Goal: Task Accomplishment & Management: Complete application form

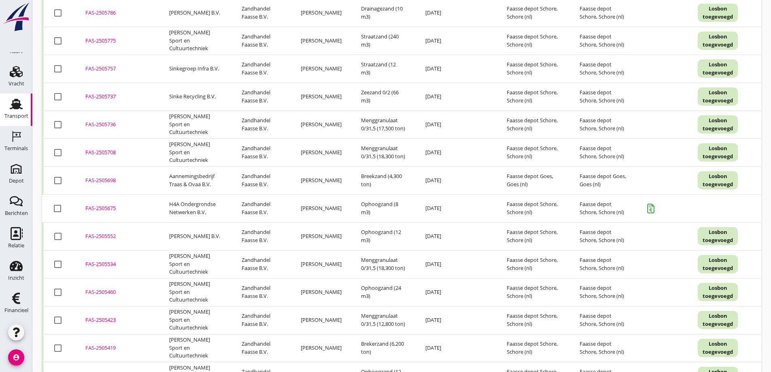
scroll to position [1281, 0]
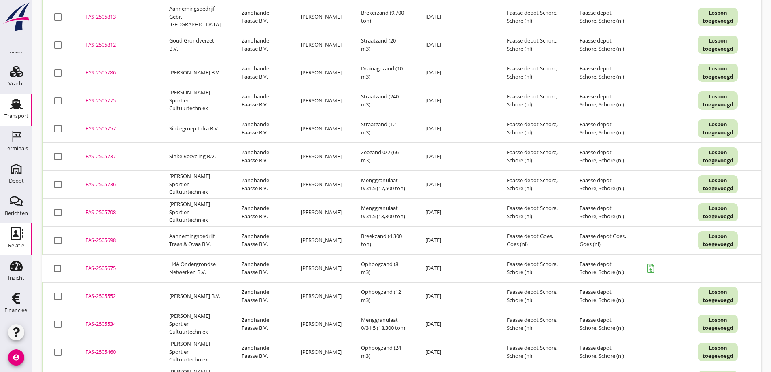
click at [13, 234] on use at bounding box center [17, 233] width 12 height 13
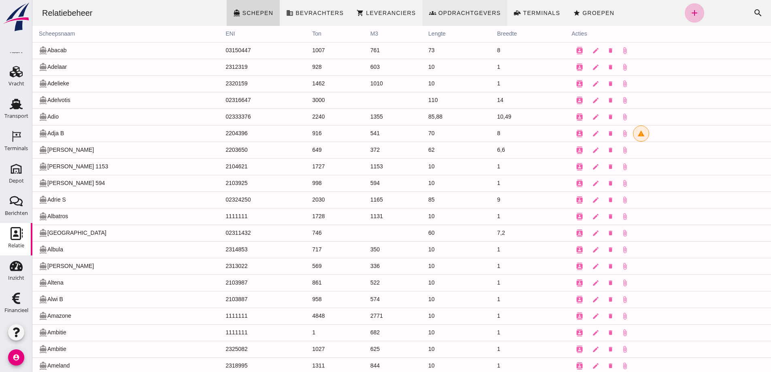
click at [469, 11] on span "Opdrachtgevers" at bounding box center [469, 13] width 63 height 6
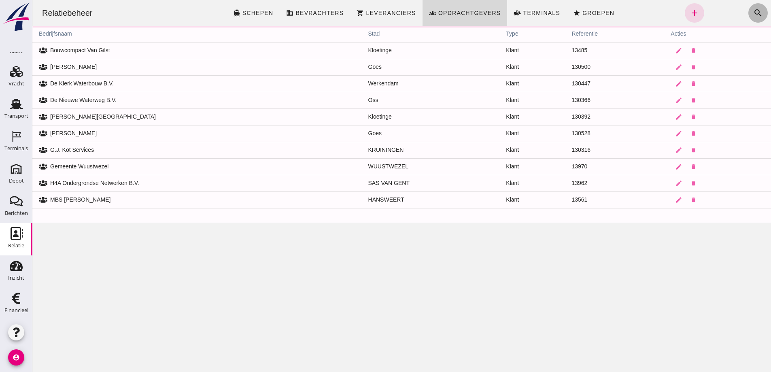
click at [754, 11] on icon "search" at bounding box center [758, 13] width 10 height 10
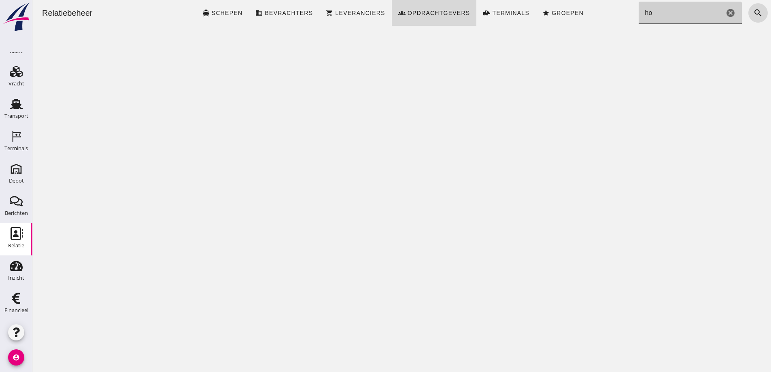
type input "h"
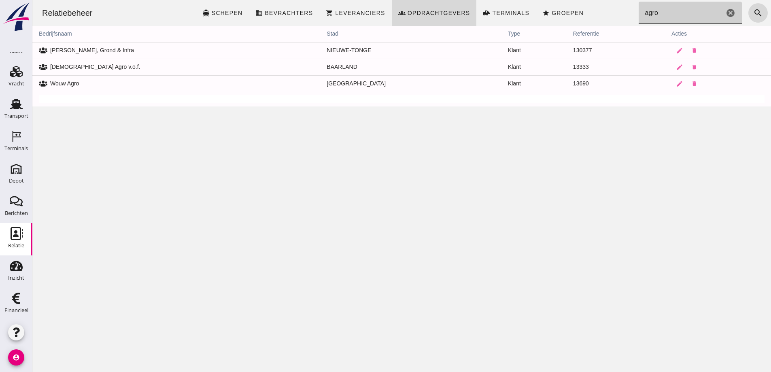
click at [657, 15] on input "agro" at bounding box center [682, 13] width 86 height 23
type input "a"
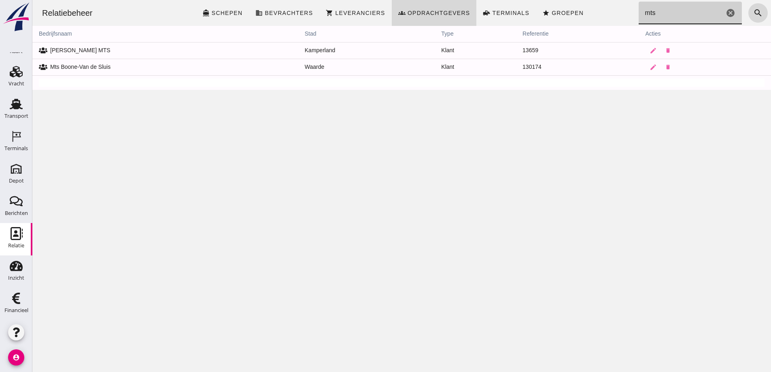
click at [650, 13] on input "mts" at bounding box center [682, 13] width 86 height 23
type input "m"
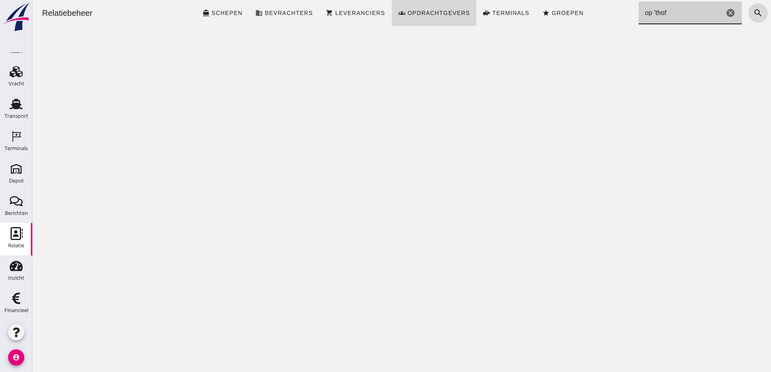
click at [645, 11] on input "op 'thof" at bounding box center [682, 13] width 86 height 23
click at [669, 9] on input "op 'thof" at bounding box center [682, 13] width 86 height 23
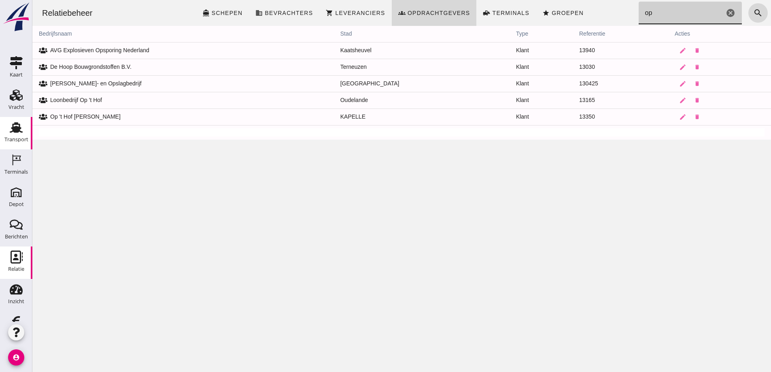
type input "op"
click at [11, 127] on use at bounding box center [16, 127] width 13 height 11
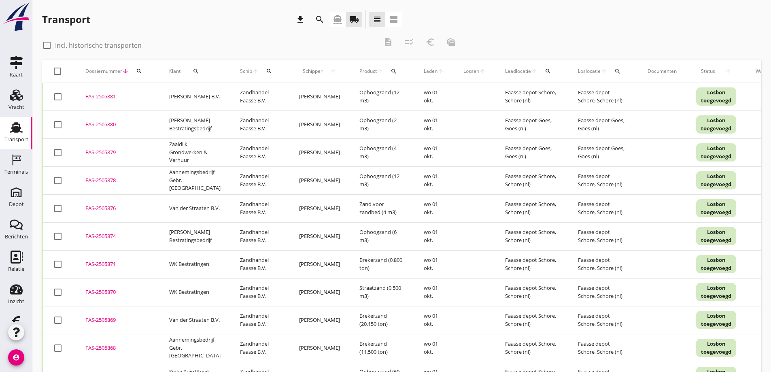
click at [193, 70] on icon "search" at bounding box center [196, 71] width 6 height 6
click at [204, 94] on input "Zoeken op opdrachtgever..." at bounding box center [229, 94] width 84 height 13
type input "hof agro"
click at [301, 93] on icon "check" at bounding box center [306, 95] width 10 height 10
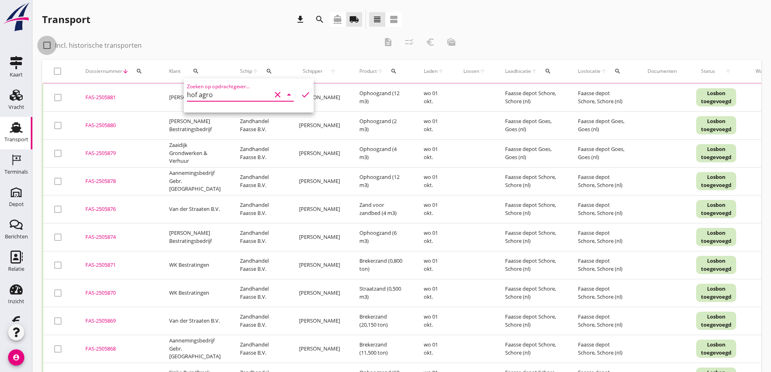
click at [47, 47] on div at bounding box center [47, 45] width 14 height 14
checkbox input "true"
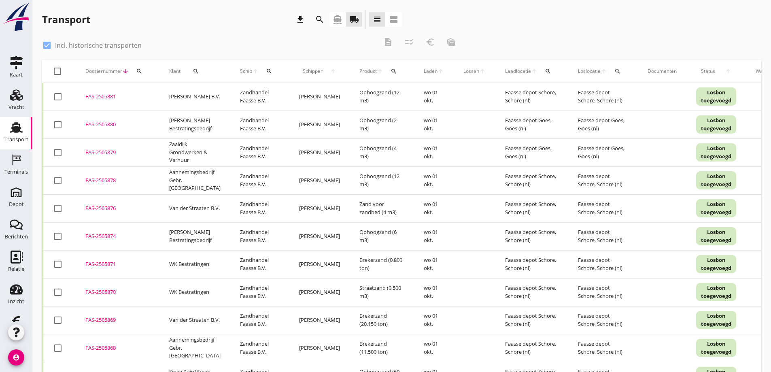
click at [206, 19] on div "Transport download search directions_boat local_shipping view_headline view_age…" at bounding box center [222, 19] width 360 height 19
click at [14, 255] on use at bounding box center [17, 257] width 12 height 13
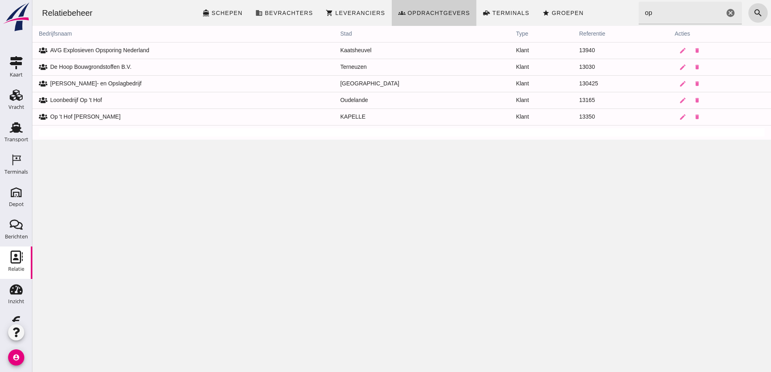
click at [443, 13] on span "Opdrachtgevers" at bounding box center [438, 13] width 63 height 6
click at [656, 11] on input "op" at bounding box center [682, 13] width 86 height 23
type input "o"
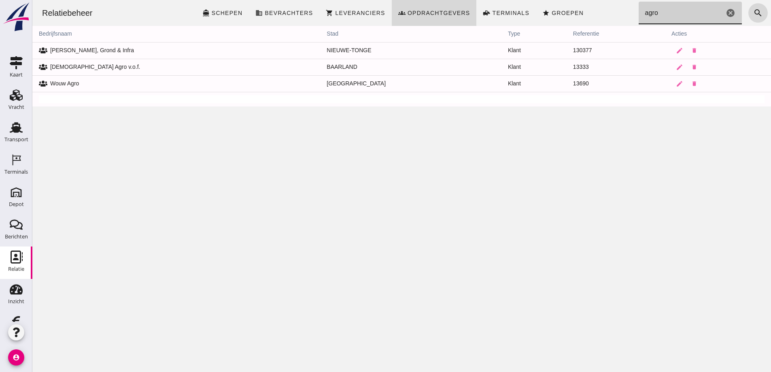
click at [651, 15] on input "agro" at bounding box center [682, 13] width 86 height 23
type input "a"
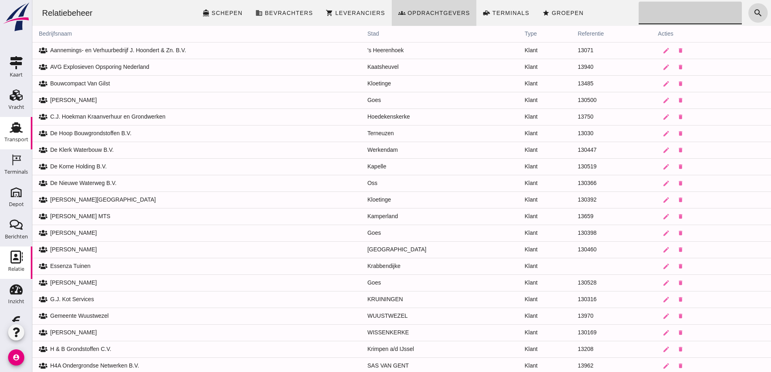
click at [14, 125] on icon "Transport" at bounding box center [16, 127] width 13 height 13
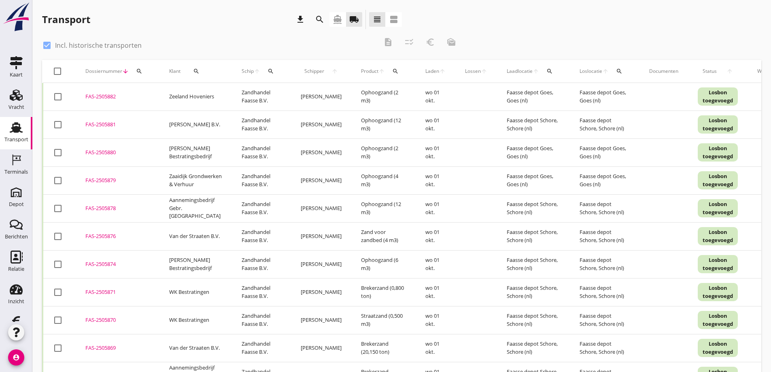
click at [204, 83] on td "Zeeland Hoveniers" at bounding box center [195, 97] width 72 height 28
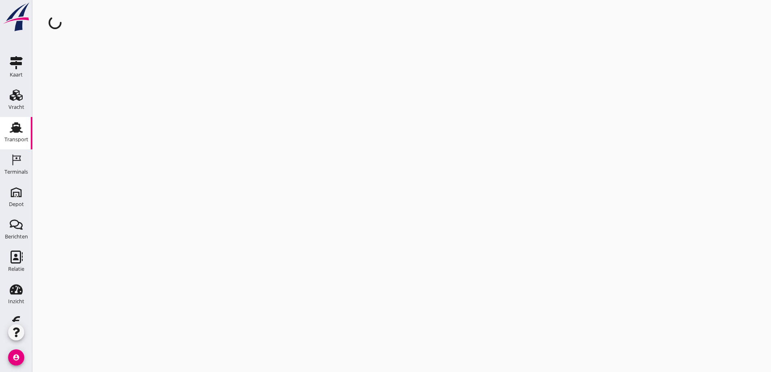
click at [196, 70] on div "cancel You are impersonating another user." at bounding box center [401, 186] width 739 height 372
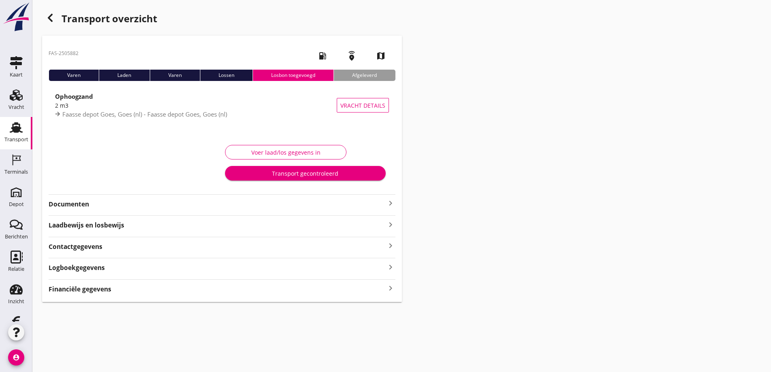
click at [50, 17] on icon "button" at bounding box center [50, 18] width 10 height 10
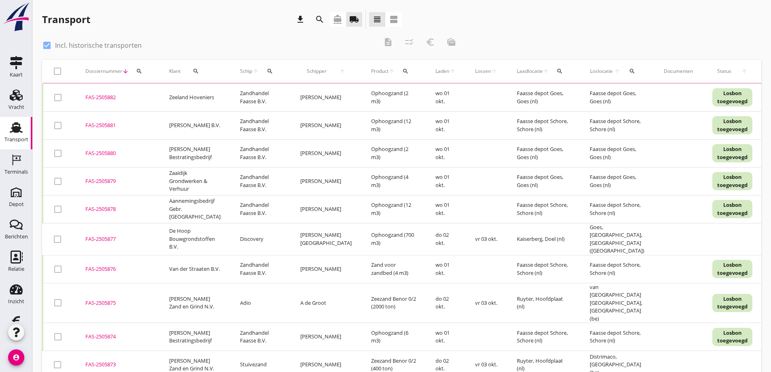
click at [195, 71] on icon "search" at bounding box center [196, 71] width 6 height 6
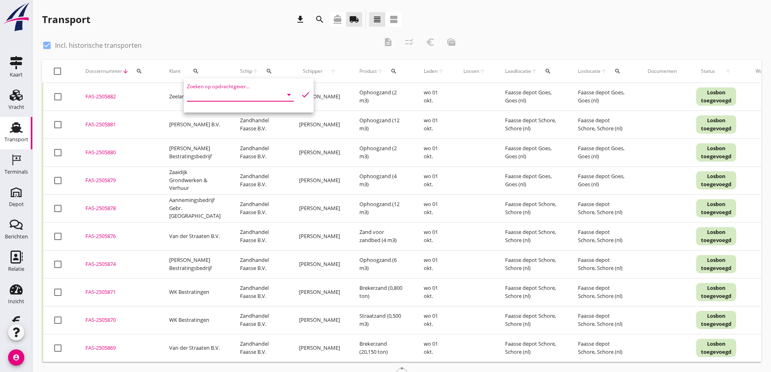
click at [214, 97] on input "Zoeken op opdrachtgever..." at bounding box center [229, 94] width 84 height 13
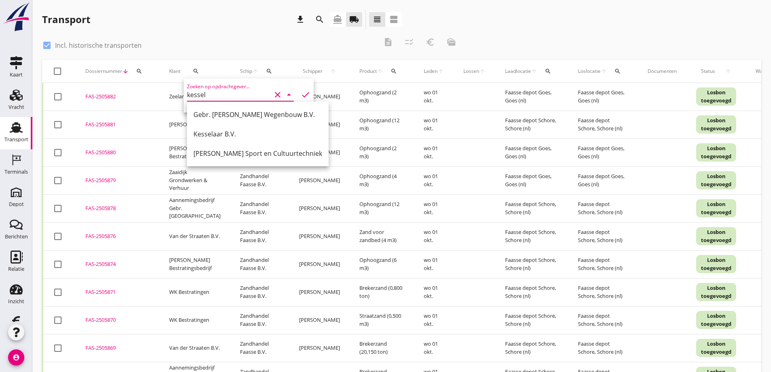
drag, startPoint x: 225, startPoint y: 153, endPoint x: 225, endPoint y: 149, distance: 4.1
click at [225, 153] on div "Van Kessel Sport en Cultuurtechniek" at bounding box center [257, 154] width 129 height 10
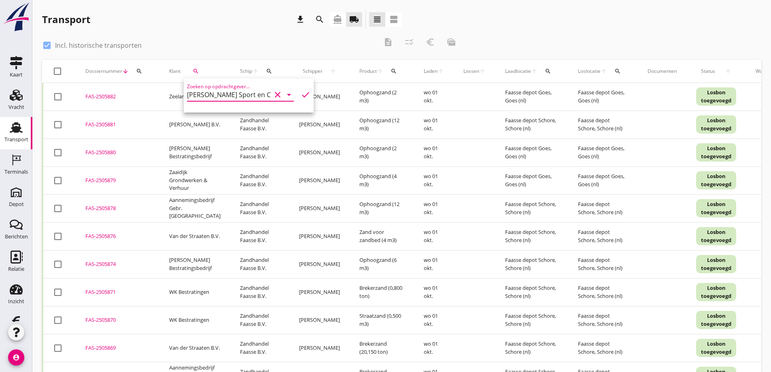
type input "Van Kessel Sport en Cultuurtechniek"
click at [50, 47] on div at bounding box center [47, 45] width 14 height 14
checkbox input "false"
click at [195, 72] on icon "search" at bounding box center [196, 71] width 6 height 6
click at [215, 97] on input "Zoeken op opdrachtgever..." at bounding box center [229, 94] width 84 height 13
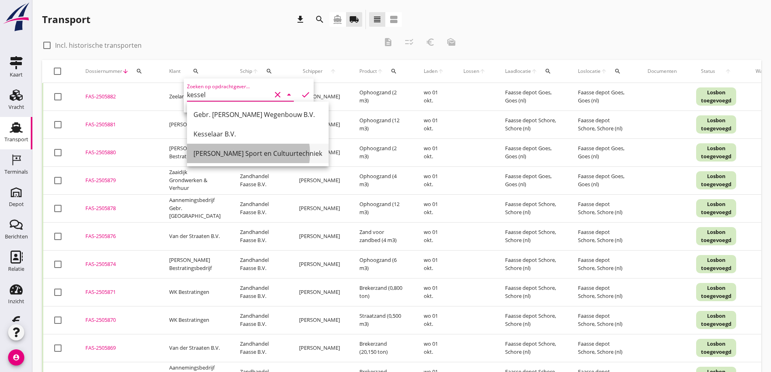
click at [223, 150] on div "Van Kessel Sport en Cultuurtechniek" at bounding box center [257, 154] width 129 height 10
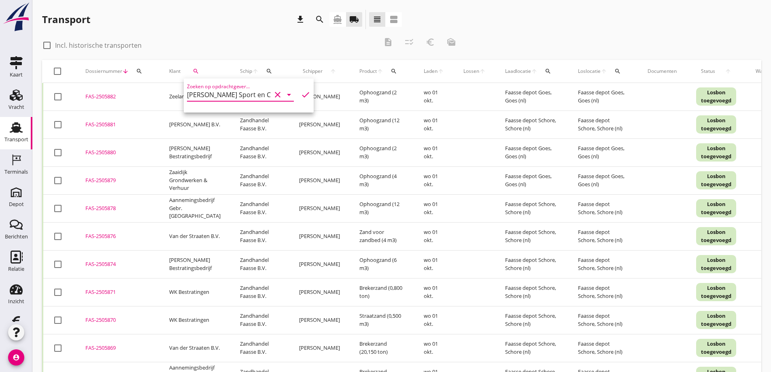
type input "Van Kessel Sport en Cultuurtechniek"
click at [301, 92] on icon "check" at bounding box center [306, 95] width 10 height 10
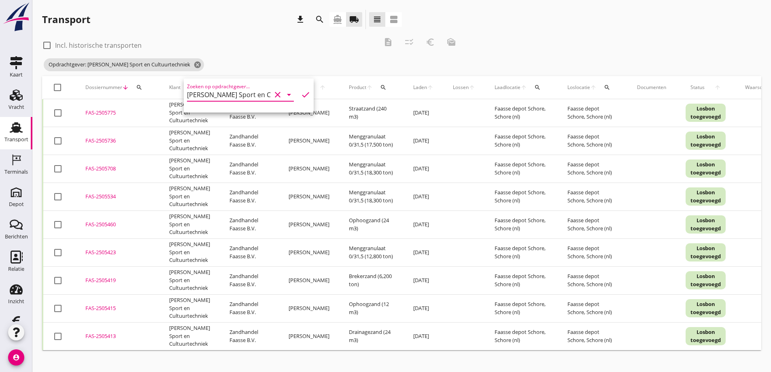
click at [257, 45] on div "check_box_outline_blank Incl. historische transporten" at bounding box center [210, 44] width 336 height 11
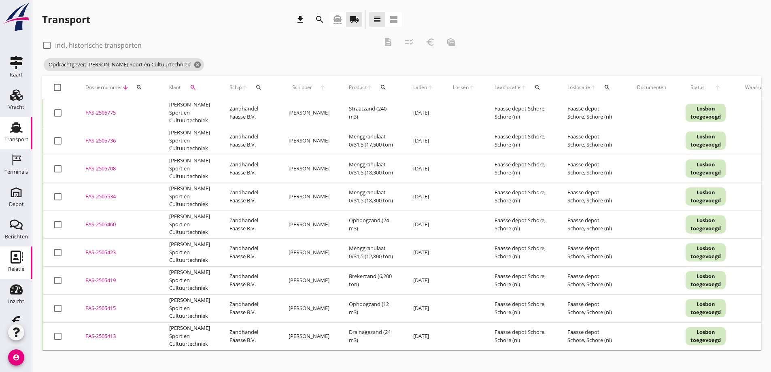
click at [13, 256] on use at bounding box center [17, 257] width 12 height 13
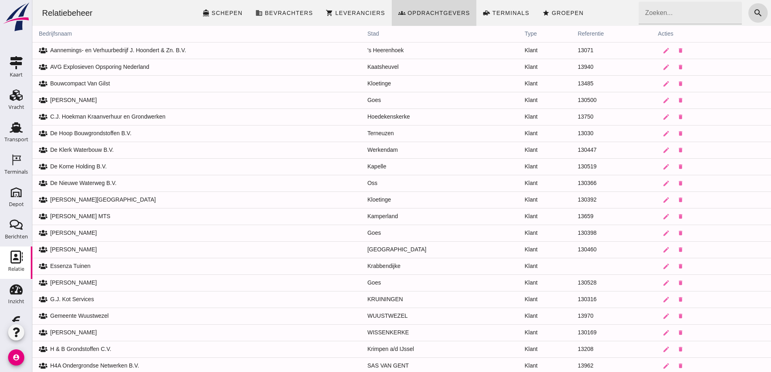
click at [643, 18] on input "Zoeken..." at bounding box center [688, 13] width 99 height 23
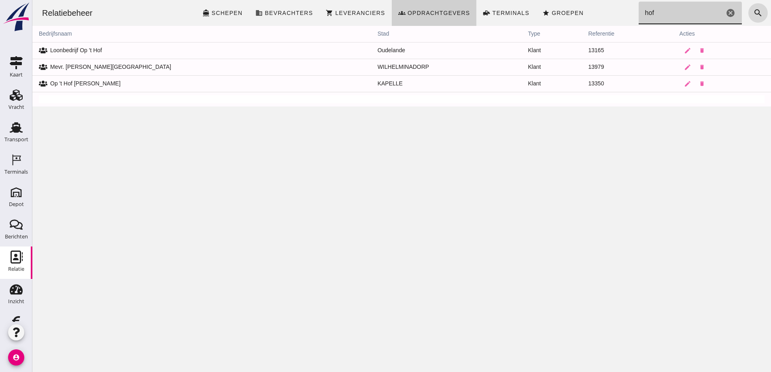
type input "hof"
click at [417, 11] on span "Opdrachtgevers" at bounding box center [438, 13] width 63 height 6
click at [424, 12] on span "Opdrachtgevers" at bounding box center [438, 13] width 63 height 6
click at [17, 259] on icon "Relatie" at bounding box center [16, 257] width 13 height 13
click at [288, 224] on div "Relatiebeheer directions_boat Schepen business Bevrachters shopping_cart Levera…" at bounding box center [401, 186] width 739 height 372
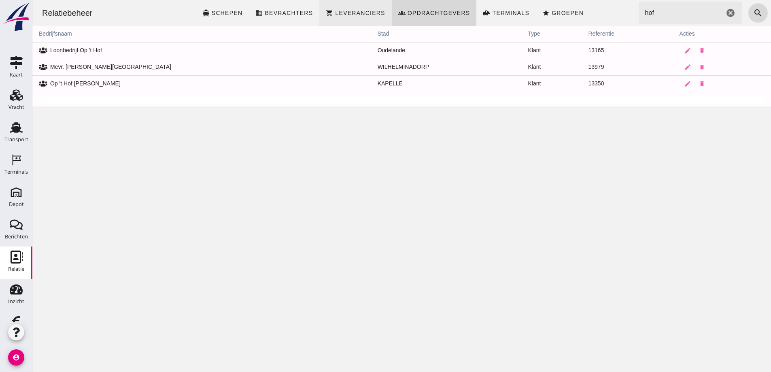
click at [351, 11] on span "Leveranciers" at bounding box center [360, 13] width 50 height 6
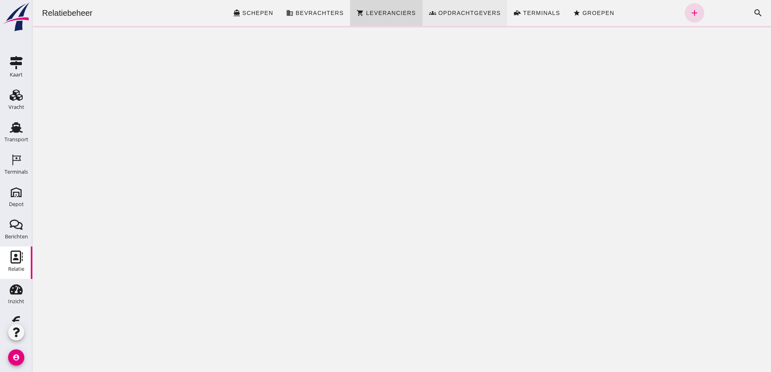
click at [465, 10] on span "Opdrachtgevers" at bounding box center [469, 13] width 63 height 6
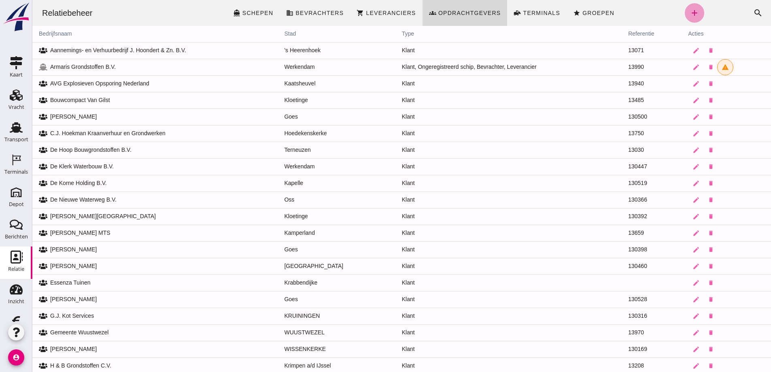
click at [690, 11] on icon "add" at bounding box center [695, 13] width 10 height 10
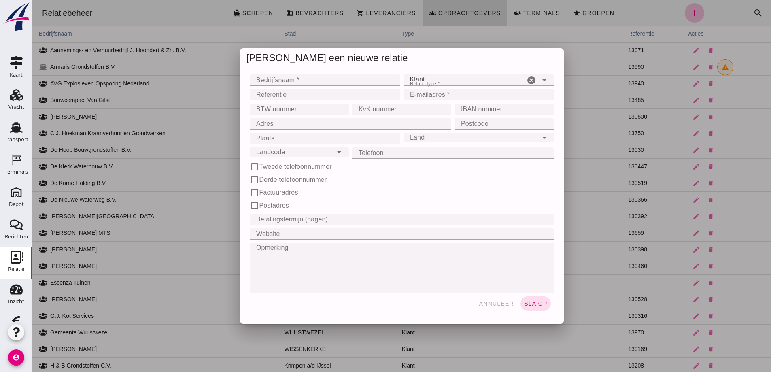
click at [278, 80] on div at bounding box center [401, 186] width 739 height 372
click at [276, 77] on div at bounding box center [401, 186] width 739 height 372
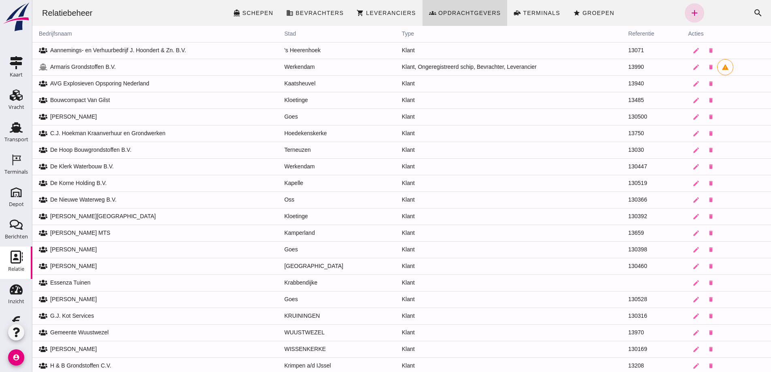
click at [293, 79] on div at bounding box center [401, 186] width 739 height 372
click at [690, 11] on icon "add" at bounding box center [695, 13] width 10 height 10
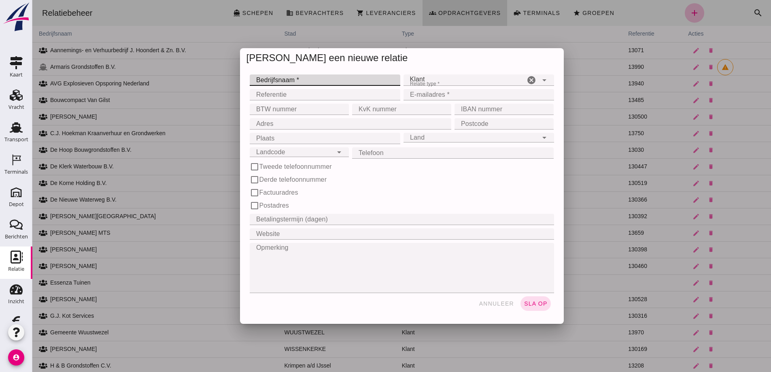
click at [295, 81] on input "Bedrijfsnaam *" at bounding box center [323, 79] width 146 height 11
type input "Hof Agro"
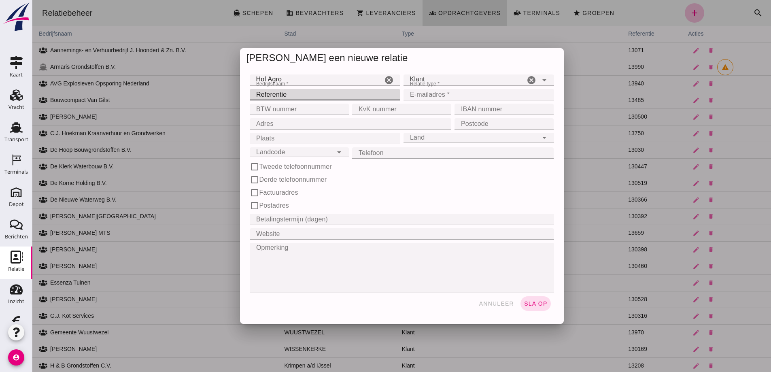
click at [295, 93] on input "Referentie" at bounding box center [323, 94] width 146 height 11
click at [280, 108] on input "BTW nummer" at bounding box center [297, 109] width 94 height 11
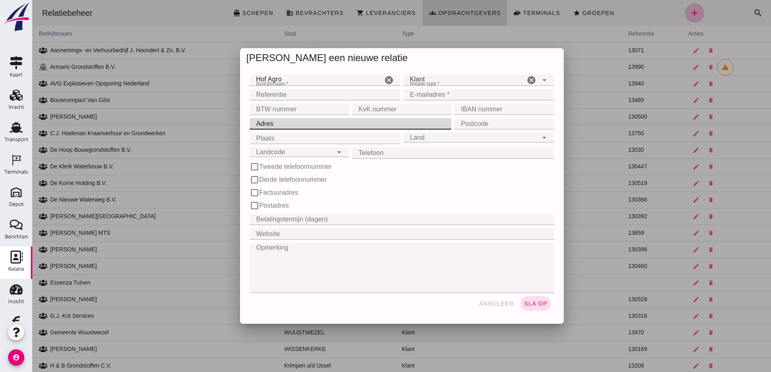
click at [261, 124] on input "Adres" at bounding box center [348, 123] width 197 height 11
type input "Zwinweg 17"
click at [272, 138] on input "Plaats" at bounding box center [323, 138] width 146 height 11
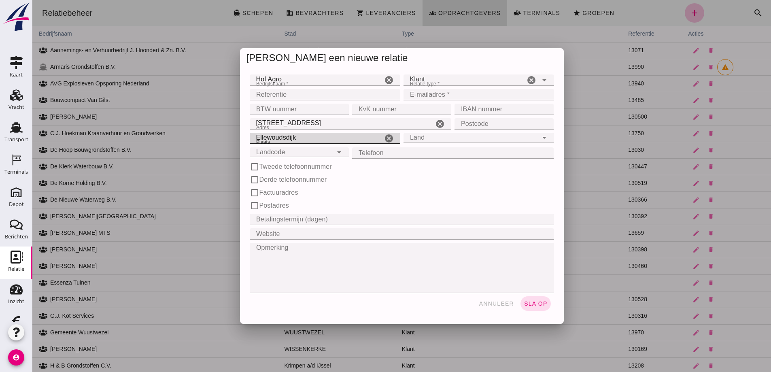
type input "Ellewoudsdijk"
click at [418, 135] on input "Land" at bounding box center [471, 133] width 134 height 10
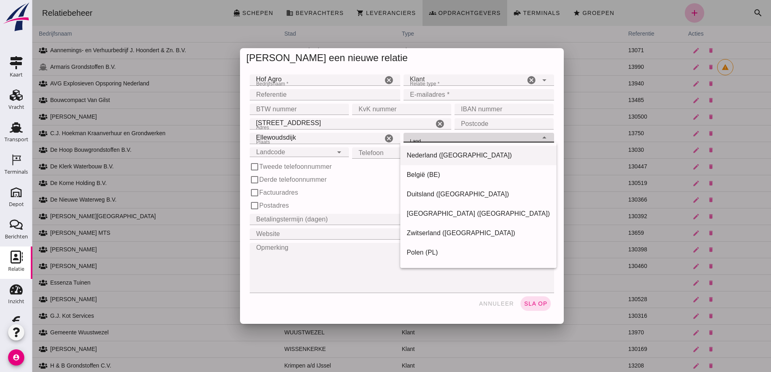
click at [444, 152] on div "Nederland (NL)" at bounding box center [478, 156] width 143 height 10
type input "Nederland (NL)"
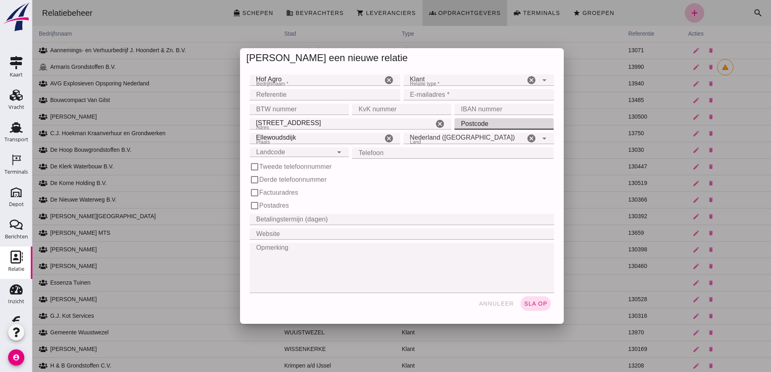
click at [466, 123] on input "Postcode" at bounding box center [502, 123] width 94 height 11
type input "4437 ND"
click at [288, 152] on div "Landcode Landcode" at bounding box center [291, 152] width 83 height 10
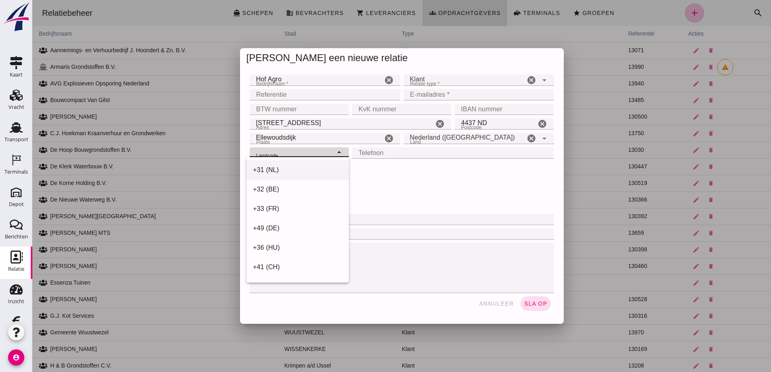
click at [304, 167] on div "+31 (NL)" at bounding box center [297, 170] width 89 height 10
type input "+31 (NL)"
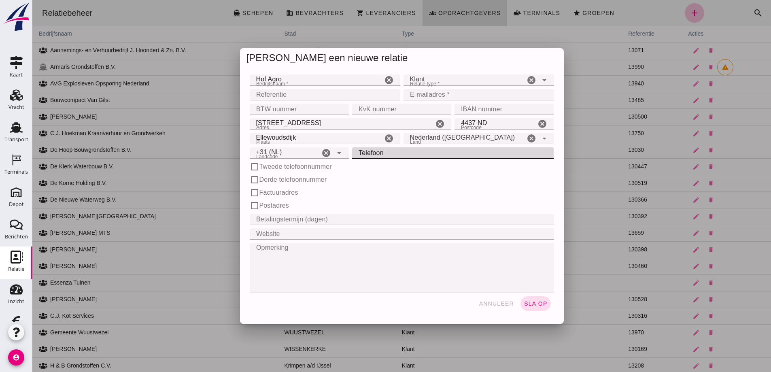
click at [378, 151] on input "Telefoon" at bounding box center [450, 152] width 197 height 11
type input "06 27 327 504"
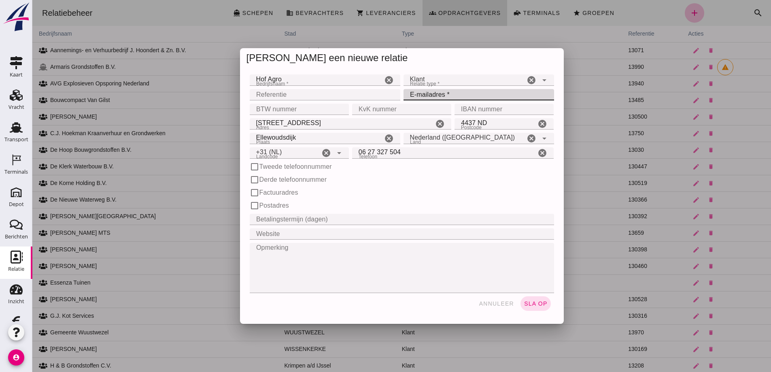
click at [419, 96] on input "E-mailadres *" at bounding box center [477, 94] width 146 height 11
type input "hofagro@hotmail.com"
drag, startPoint x: 533, startPoint y: 304, endPoint x: 530, endPoint y: 299, distance: 5.8
click at [534, 303] on span "sla op" at bounding box center [536, 303] width 24 height 6
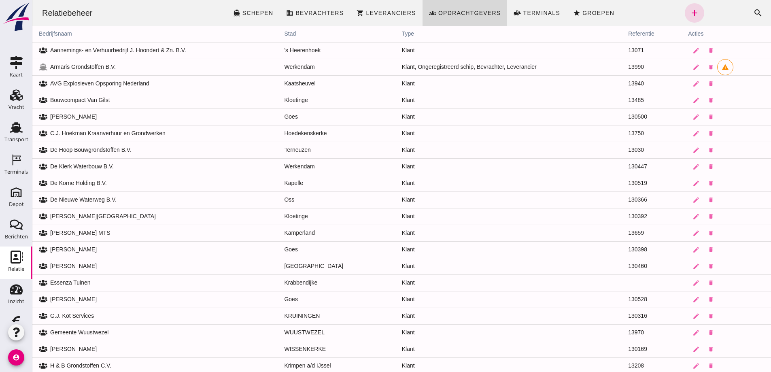
click at [444, 144] on td "Klant" at bounding box center [508, 150] width 227 height 17
click at [592, 10] on span "Groepen" at bounding box center [598, 13] width 32 height 6
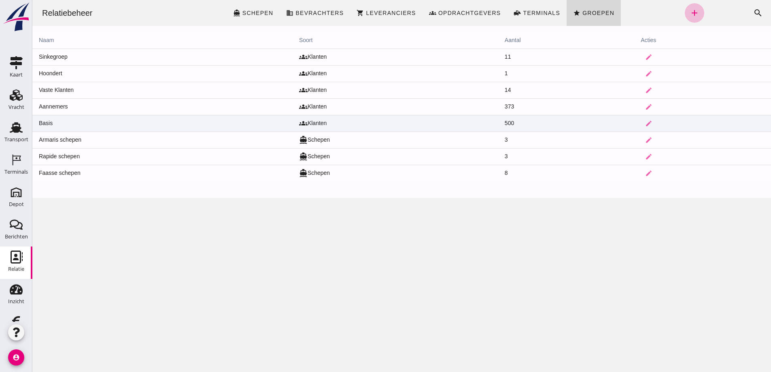
click at [383, 123] on td "groups Klanten" at bounding box center [396, 123] width 206 height 17
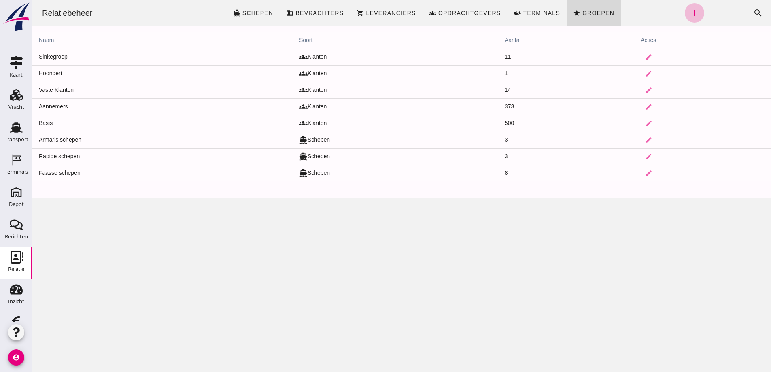
click at [267, 121] on div "Relatiebeheer directions_boat Schepen business Bevrachters shopping_cart Levera…" at bounding box center [401, 186] width 739 height 372
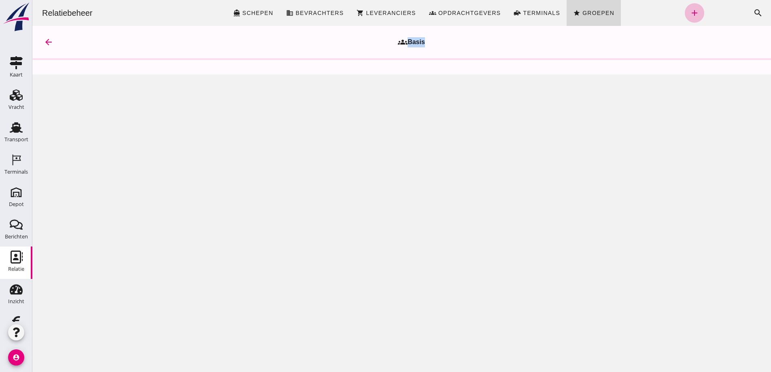
click at [268, 121] on div "Relatiebeheer directions_boat Schepen business Bevrachters shopping_cart Levera…" at bounding box center [401, 186] width 739 height 372
click at [690, 12] on icon "add" at bounding box center [695, 13] width 10 height 10
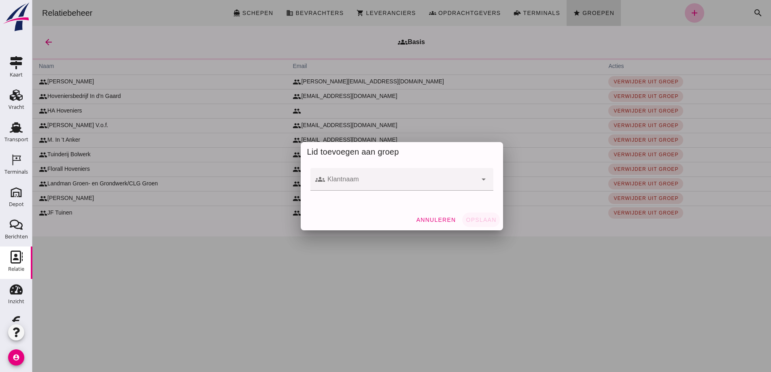
click at [348, 184] on input "Klantnaam" at bounding box center [401, 183] width 152 height 10
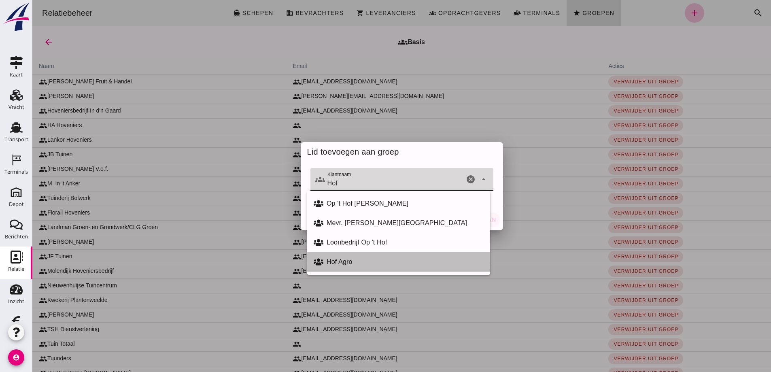
click at [343, 262] on div "Hof Agro" at bounding box center [405, 262] width 157 height 10
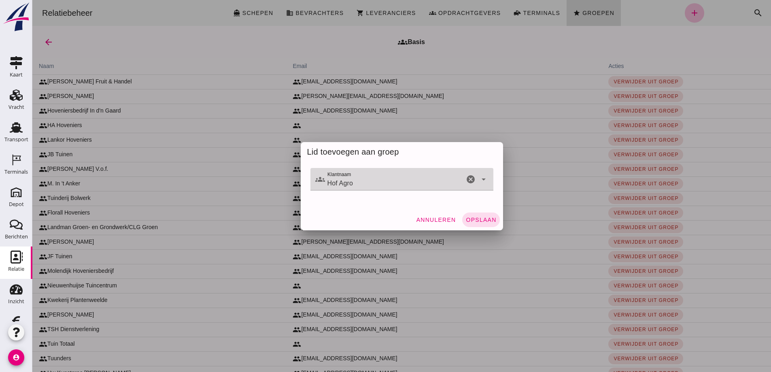
type input "Hof Agro"
click at [476, 219] on span "Opslaan" at bounding box center [480, 220] width 31 height 6
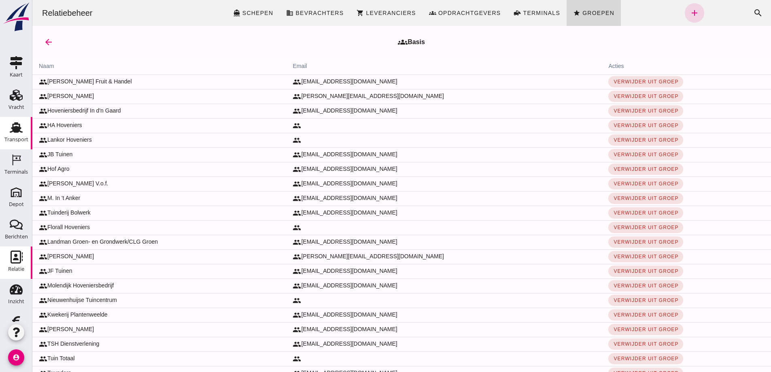
click at [13, 128] on use at bounding box center [16, 127] width 13 height 11
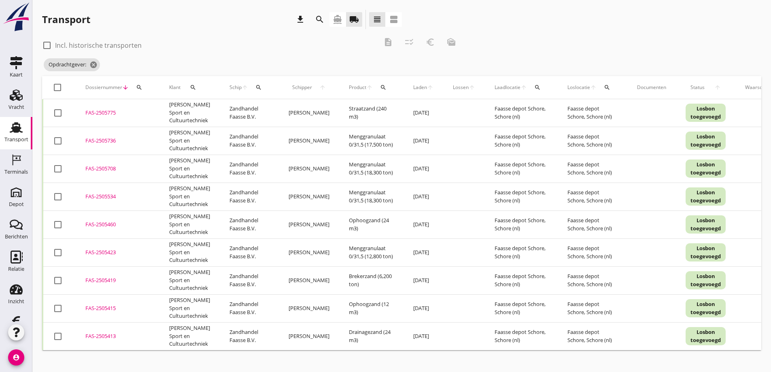
click at [13, 127] on use at bounding box center [16, 127] width 13 height 11
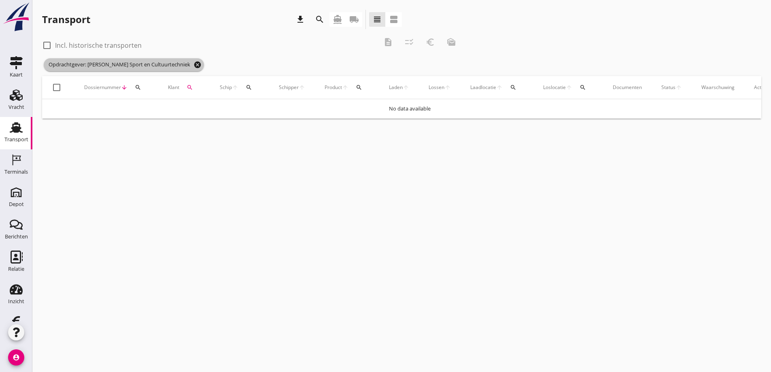
click at [193, 64] on icon "cancel" at bounding box center [197, 65] width 8 height 8
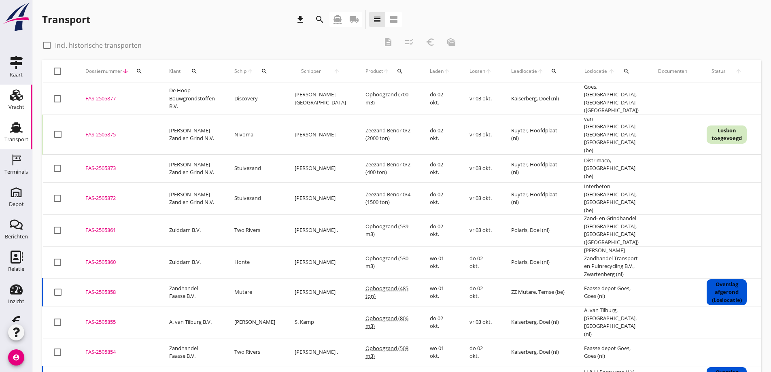
click at [16, 96] on icon "Vracht" at bounding box center [16, 95] width 13 height 13
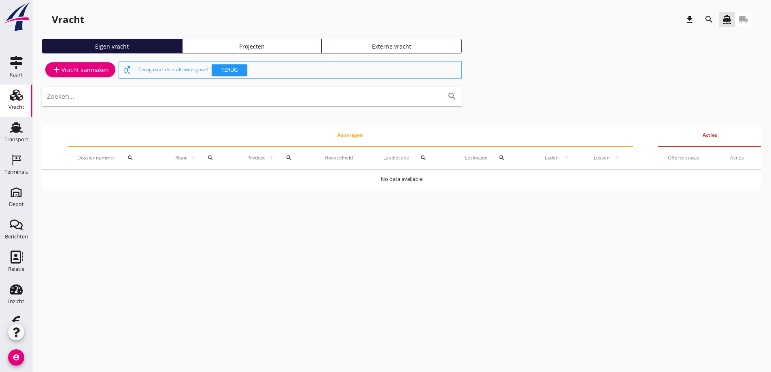
click at [251, 41] on link "Projecten" at bounding box center [252, 46] width 140 height 15
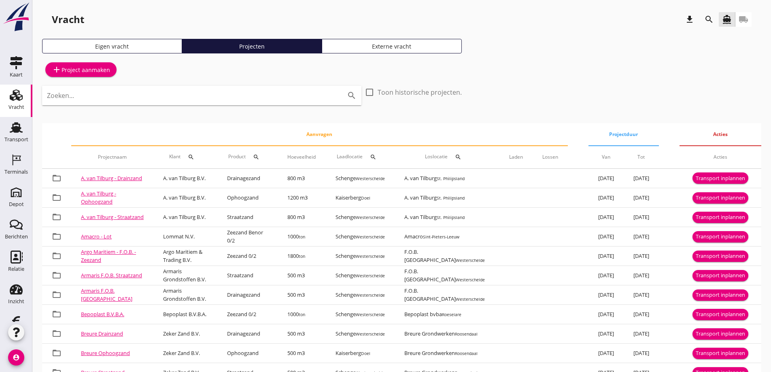
click at [744, 18] on icon "local_shipping" at bounding box center [744, 20] width 10 height 10
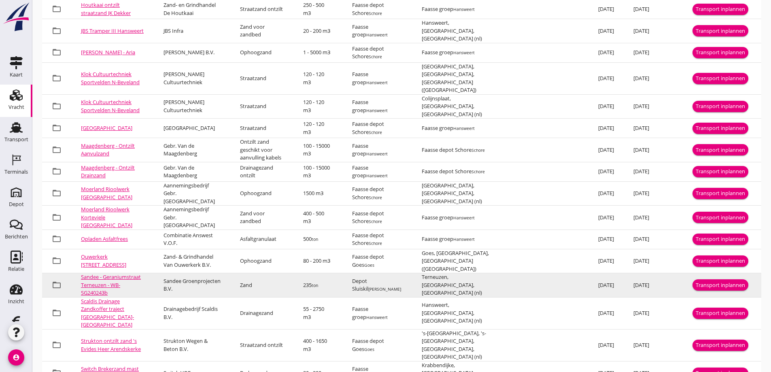
scroll to position [835, 0]
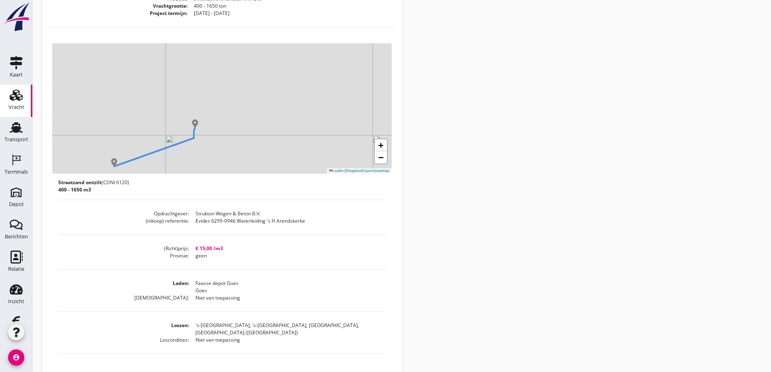
scroll to position [202, 0]
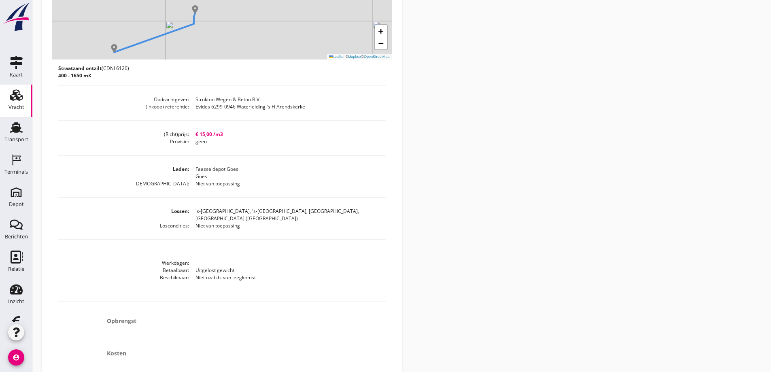
drag, startPoint x: 196, startPoint y: 107, endPoint x: 310, endPoint y: 108, distance: 114.5
click at [310, 108] on dd "Evides 6299-0946 Waterleiding 's H Arendskerke" at bounding box center [287, 106] width 196 height 7
copy dd "Evides 6299-0946 Waterleiding 's H Arendskerke"
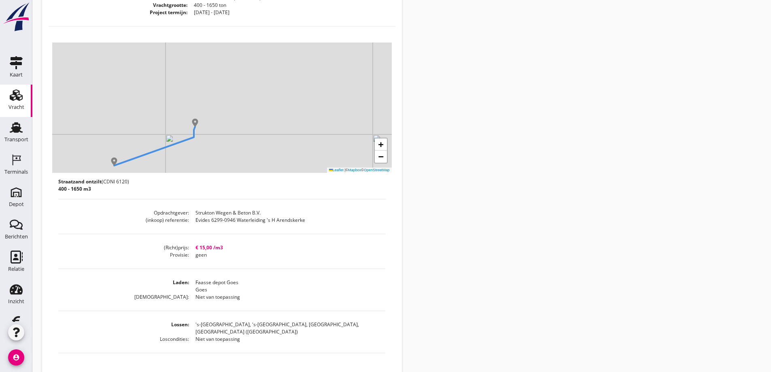
scroll to position [0, 0]
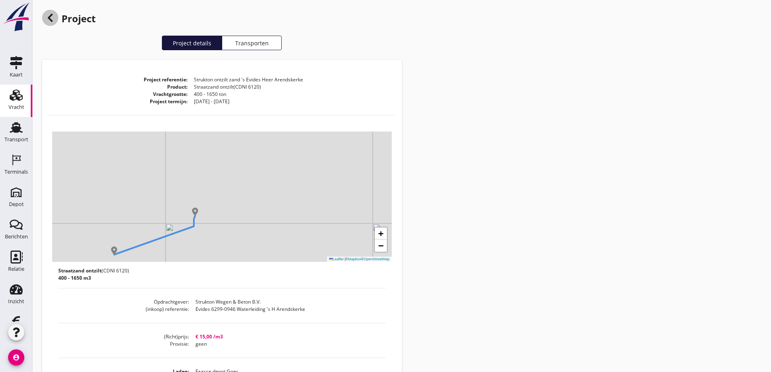
click at [51, 17] on icon at bounding box center [50, 18] width 10 height 10
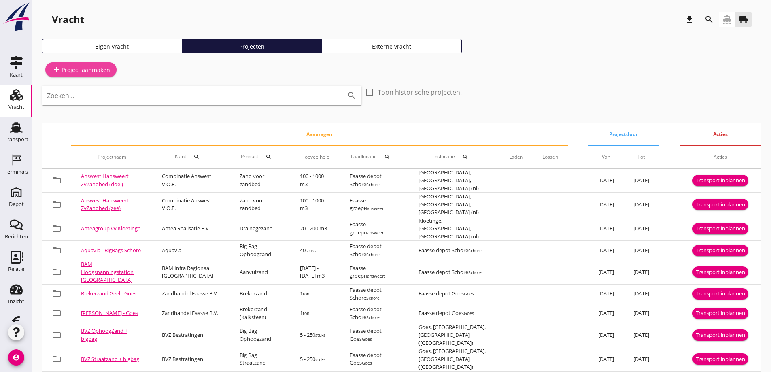
click at [87, 68] on div "add Project aanmaken" at bounding box center [81, 70] width 58 height 10
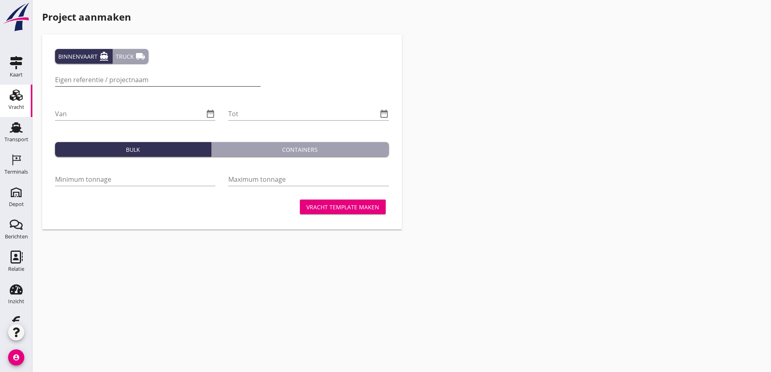
click at [73, 79] on input "Eigen referentie / projectnaam" at bounding box center [158, 79] width 206 height 13
paste input "Evides 6299-0946 Waterleiding 's H Arendskerke"
click at [55, 82] on input "Evides 6299-0946 Waterleiding 's H Arendskerke" at bounding box center [158, 79] width 206 height 13
type input "Structon Evides 6299-0946 Waterleiding 's H Arendskerke"
drag, startPoint x: 72, startPoint y: 107, endPoint x: 70, endPoint y: 111, distance: 4.2
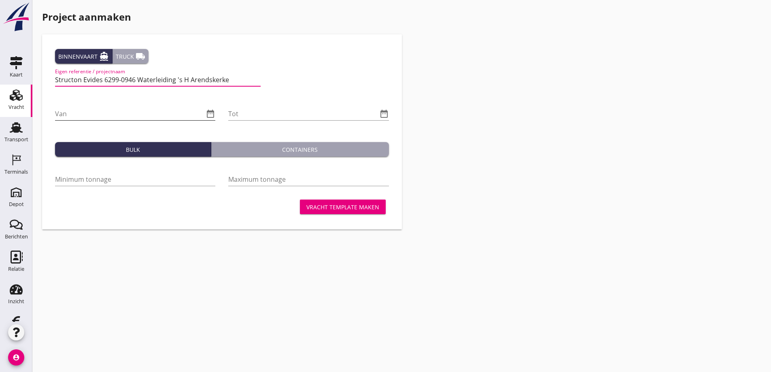
click at [71, 109] on input "Van" at bounding box center [129, 113] width 149 height 13
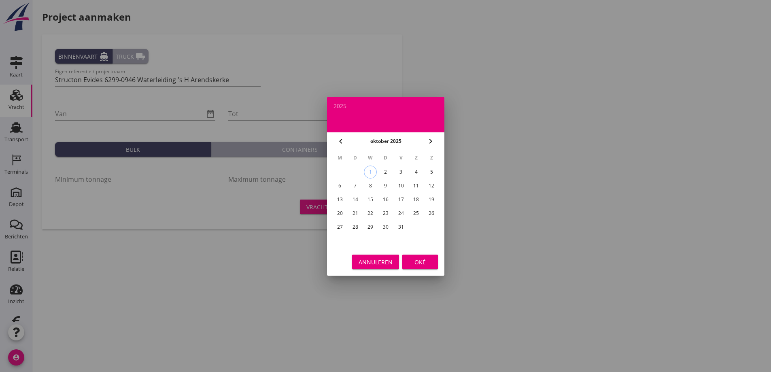
click at [370, 172] on div "1" at bounding box center [370, 172] width 12 height 12
type input "2025-10-01"
click at [417, 258] on div "Oké" at bounding box center [420, 261] width 23 height 8
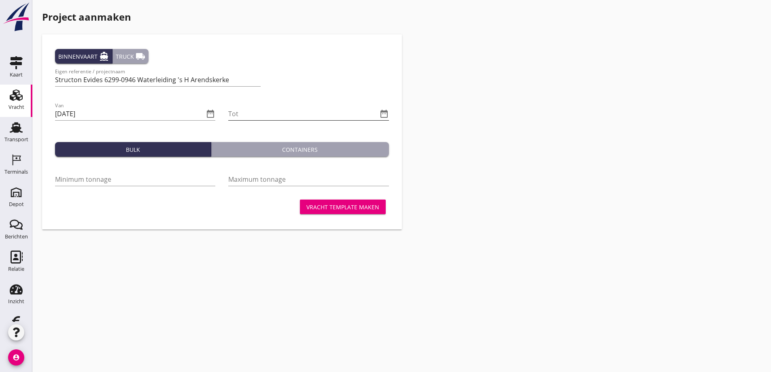
click at [385, 113] on icon "date_range" at bounding box center [384, 114] width 10 height 10
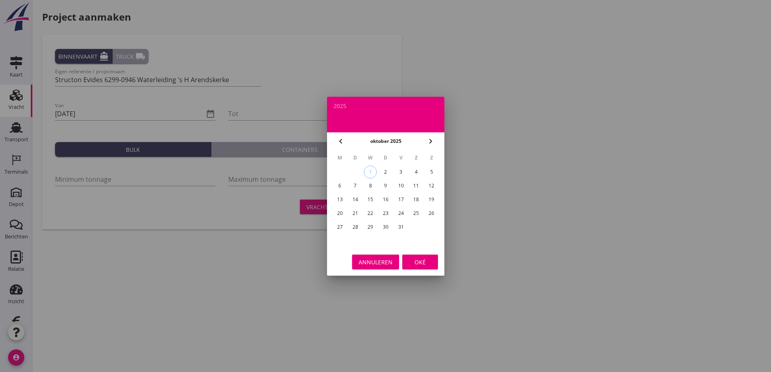
click at [401, 171] on div "3" at bounding box center [400, 172] width 13 height 13
type input "2025-10-03"
click at [416, 259] on div "Oké" at bounding box center [420, 261] width 23 height 8
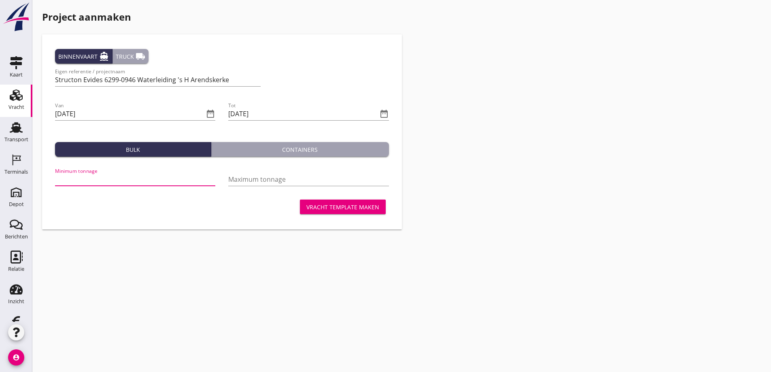
click at [77, 176] on input "Minimum tonnage" at bounding box center [135, 179] width 160 height 13
type input "400"
click at [82, 80] on input "Structon Evides 6299-0946 Waterleiding 's H Arendskerke" at bounding box center [158, 79] width 206 height 13
type input "Structon af Schore Evides 6299-0946 Waterleiding 's H Arendskerke"
click at [124, 54] on div "Truck local_shipping" at bounding box center [131, 56] width 30 height 10
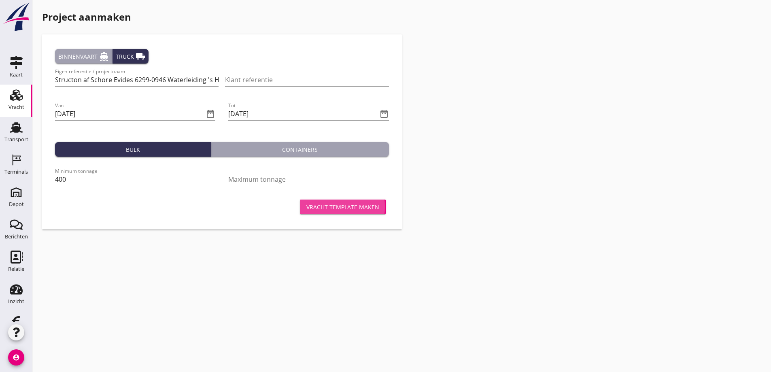
click at [340, 205] on div "Vracht template maken" at bounding box center [342, 207] width 73 height 8
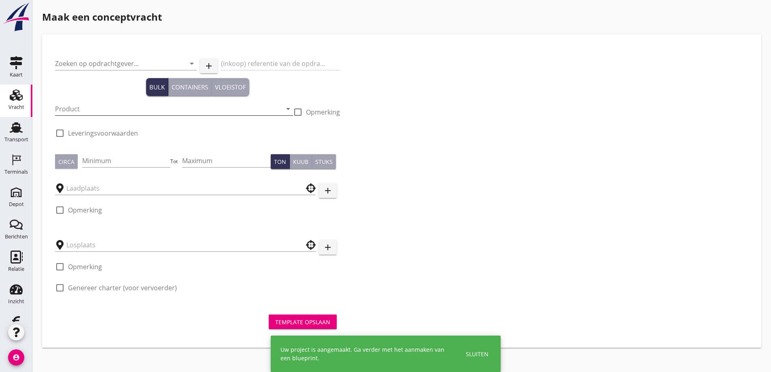
click at [90, 108] on input "Product" at bounding box center [168, 108] width 227 height 13
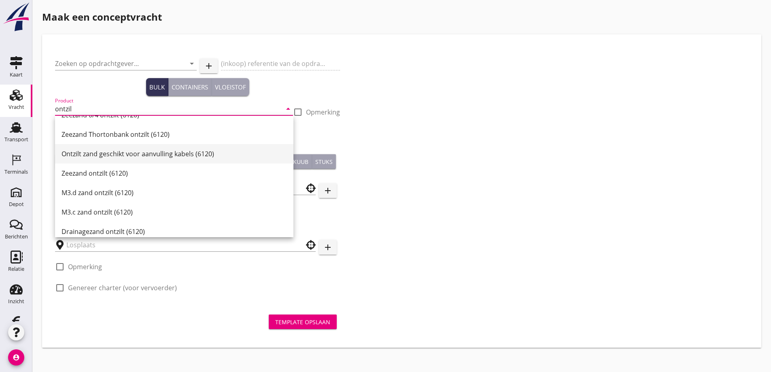
scroll to position [118, 0]
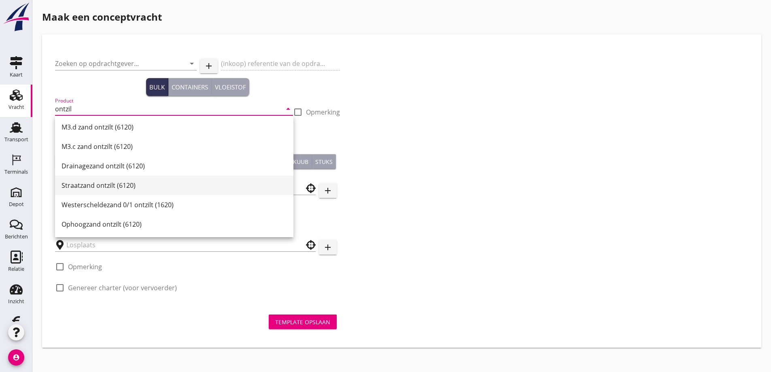
click at [91, 181] on div "Straatzand ontzilt (6120)" at bounding box center [174, 186] width 225 height 10
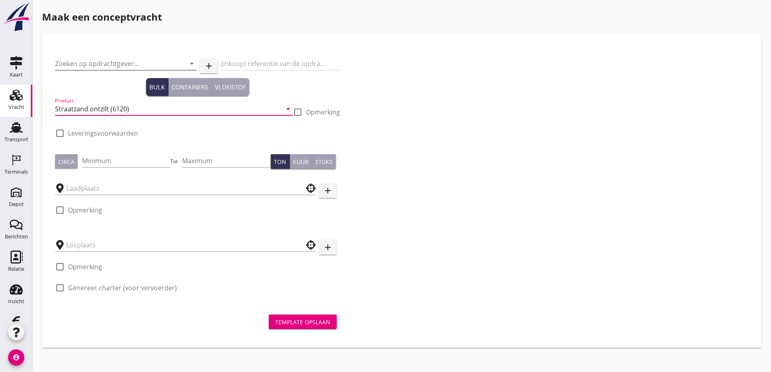
type input "Straatzand ontzilt (6120)"
click at [76, 64] on input "Zoeken op opdrachtgever..." at bounding box center [114, 63] width 119 height 13
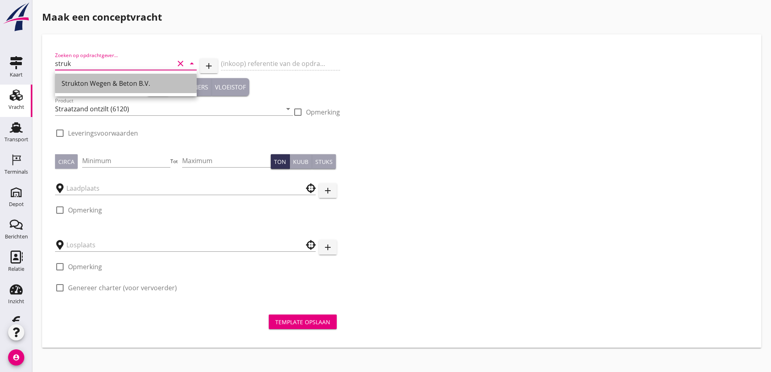
click at [76, 80] on div "Strukton Wegen & Beton B.V." at bounding box center [126, 84] width 129 height 10
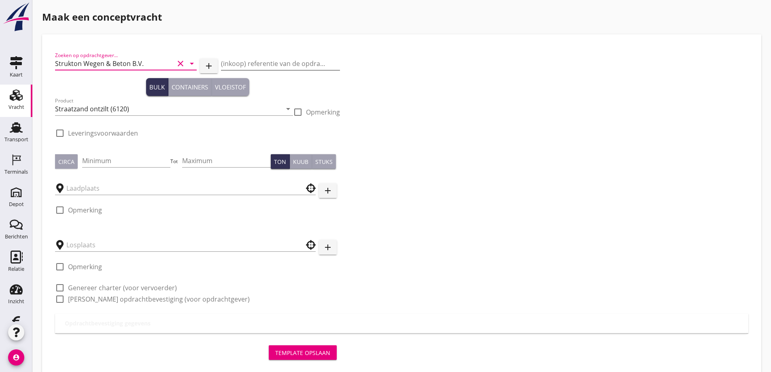
type input "Strukton Wegen & Beton B.V."
click at [240, 61] on input "(inkoop) referentie van de opdrachtgever" at bounding box center [280, 63] width 119 height 13
paste input "Evides 6299-0946 Waterleiding 's H Arendskerke"
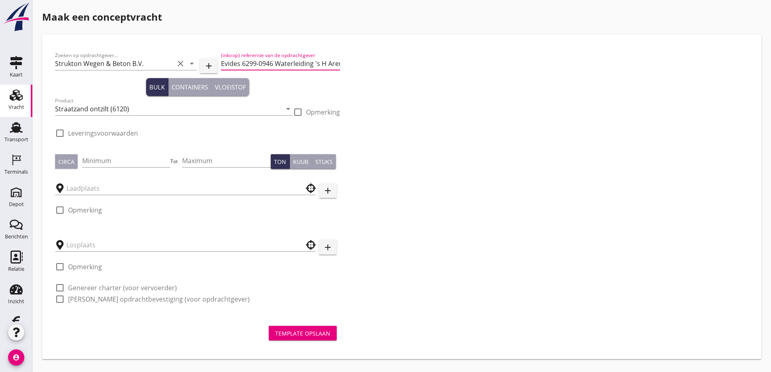
scroll to position [0, 26]
type input "Evides 6299-0946 Waterleiding 's H Arendskerke"
click at [115, 161] on input "Minimum" at bounding box center [126, 160] width 89 height 13
type input "400"
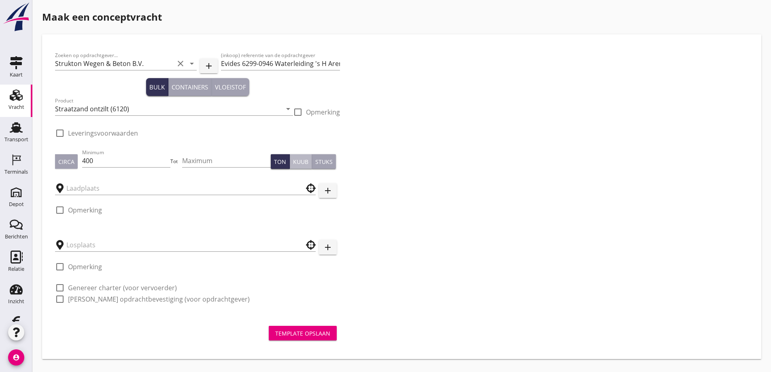
click at [301, 160] on div "Kuub" at bounding box center [300, 161] width 15 height 8
click at [78, 185] on input "text" at bounding box center [179, 188] width 227 height 13
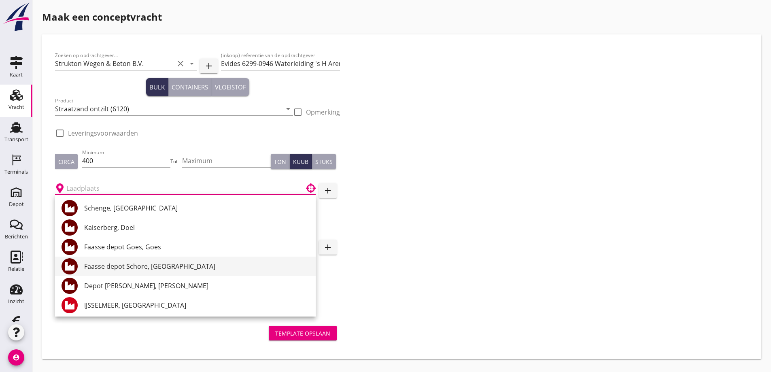
click at [126, 266] on div "Faasse depot Schore, Schore" at bounding box center [196, 266] width 225 height 10
type input "Faasse depot Schore, Schore"
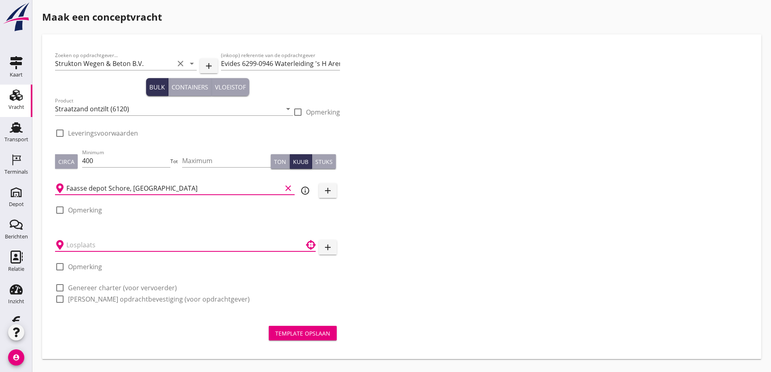
click at [85, 242] on input "text" at bounding box center [179, 244] width 227 height 13
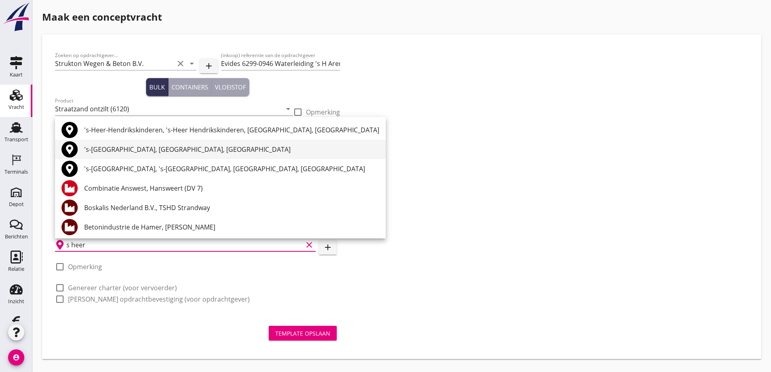
click at [113, 145] on div "'s-Heer Arendskerke, Zeeland, Netherlands" at bounding box center [231, 149] width 295 height 10
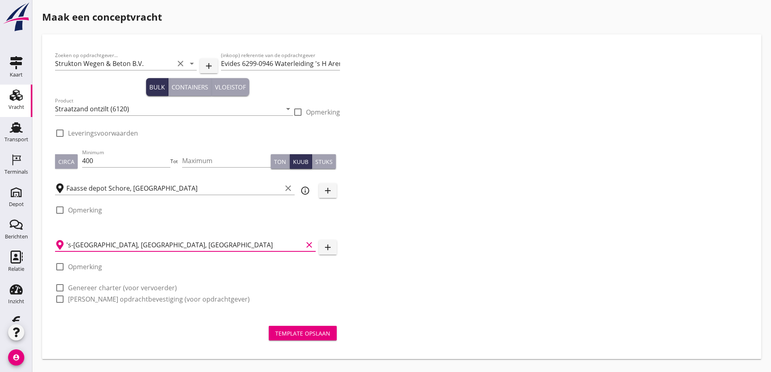
type input "'s-Heer Arendskerke, Zeeland, Netherlands"
click at [60, 133] on div at bounding box center [60, 133] width 14 height 14
checkbox input "true"
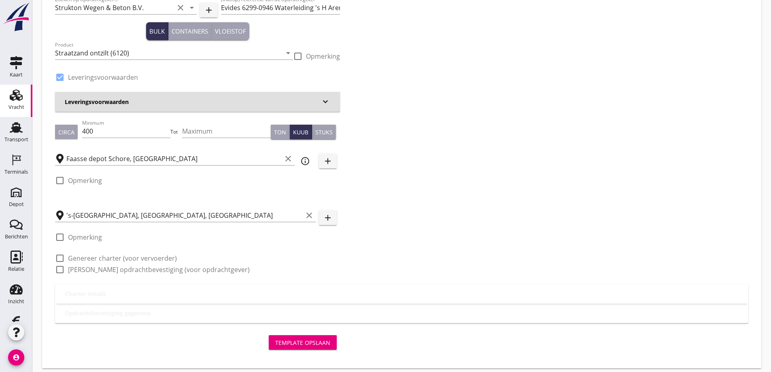
scroll to position [62, 0]
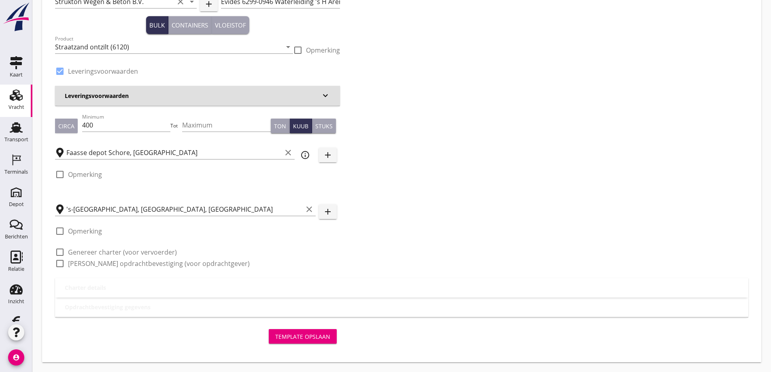
click at [324, 94] on icon "keyboard_arrow_down" at bounding box center [326, 96] width 10 height 10
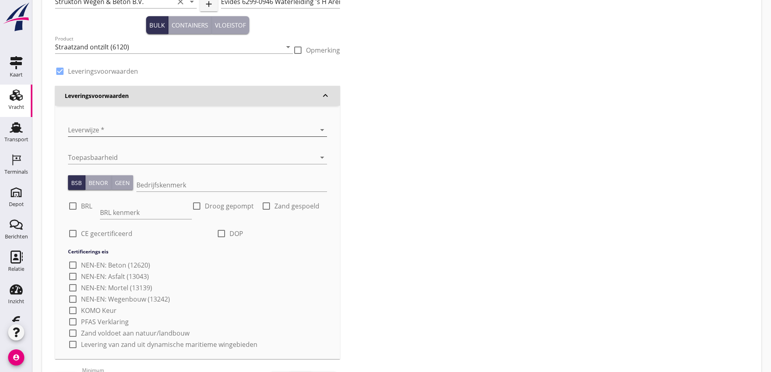
click at [121, 125] on div at bounding box center [186, 129] width 236 height 13
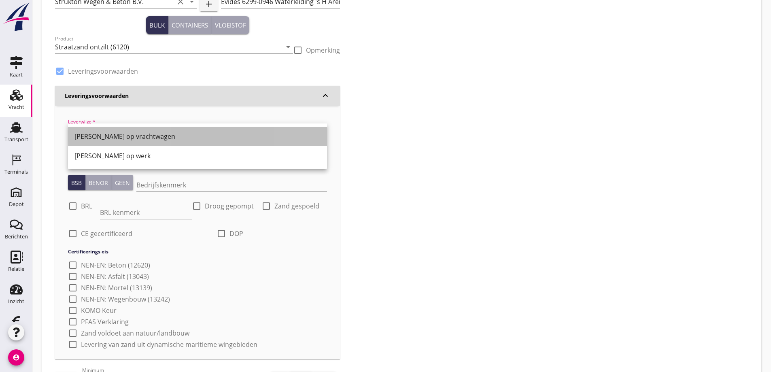
click at [117, 135] on div "Franco op vrachtwagen" at bounding box center [197, 137] width 246 height 10
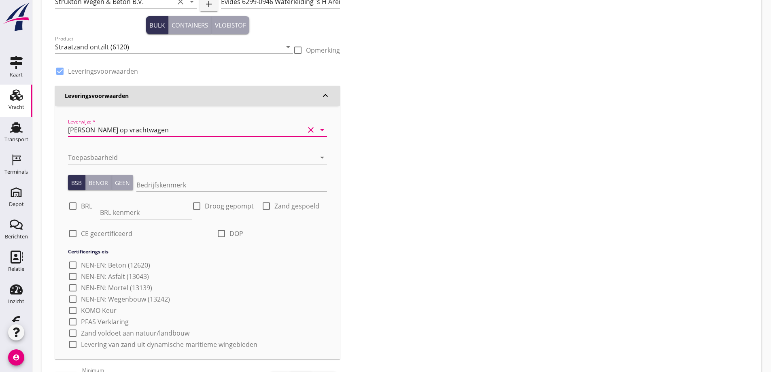
click at [104, 152] on div at bounding box center [186, 157] width 236 height 13
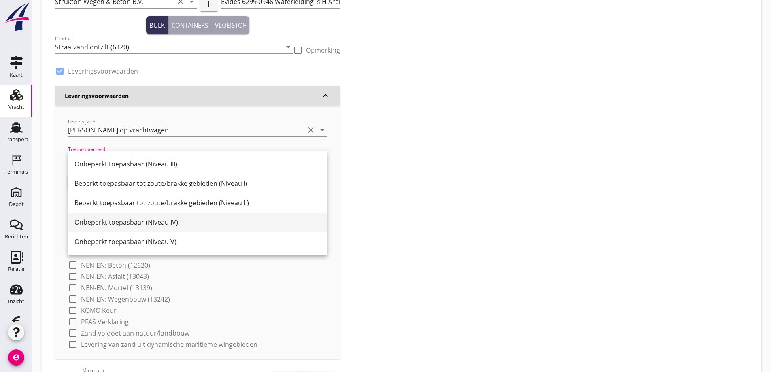
click at [128, 219] on div "Onbeperkt toepasbaar (Niveau IV)" at bounding box center [197, 222] width 246 height 10
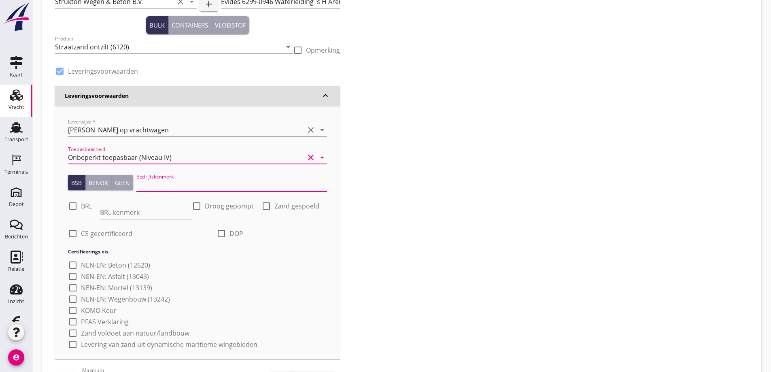
click at [167, 182] on input "Bedrijfskenmerk" at bounding box center [231, 184] width 191 height 13
type input "K20886/06"
click at [125, 211] on input "BRL kenmerk" at bounding box center [146, 212] width 92 height 13
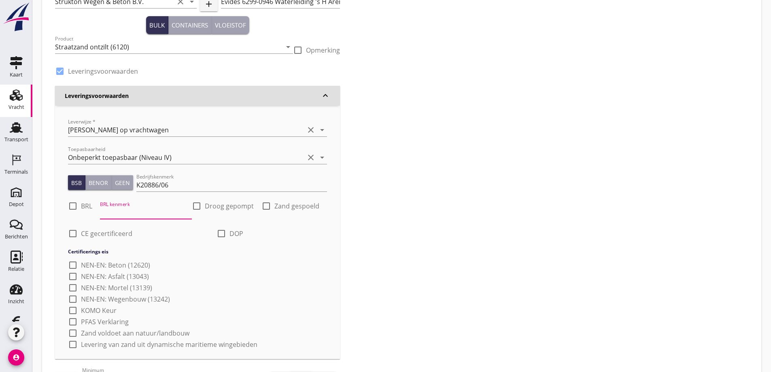
type input "9313"
click at [72, 208] on div at bounding box center [73, 206] width 14 height 14
checkbox input "true"
click at [75, 236] on div at bounding box center [73, 234] width 14 height 14
checkbox input "true"
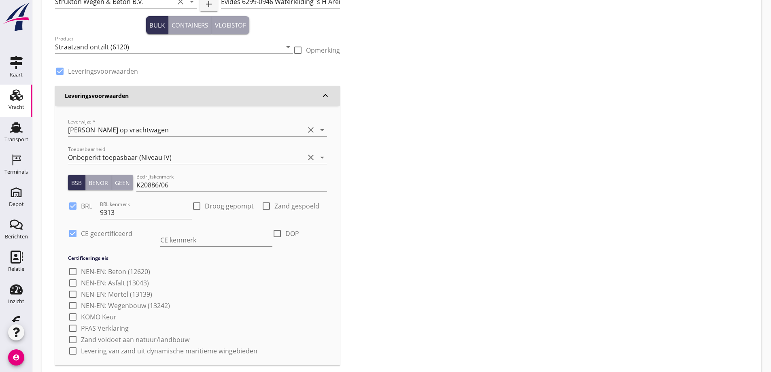
click at [183, 239] on input "CE kenmerk" at bounding box center [216, 240] width 112 height 13
type input "CE2+ 080620CPR53807"
click at [274, 234] on div at bounding box center [277, 234] width 14 height 14
checkbox input "true"
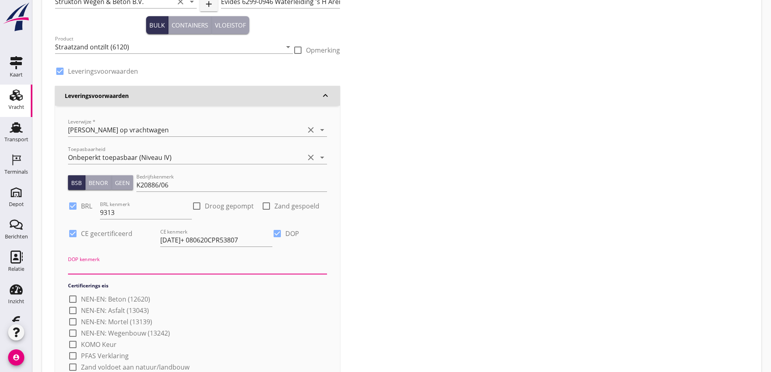
click at [289, 261] on input "DOP kenmerk" at bounding box center [197, 267] width 259 height 13
type input "Zie faassegroep.nl"
click at [266, 209] on div at bounding box center [266, 206] width 14 height 14
checkbox input "true"
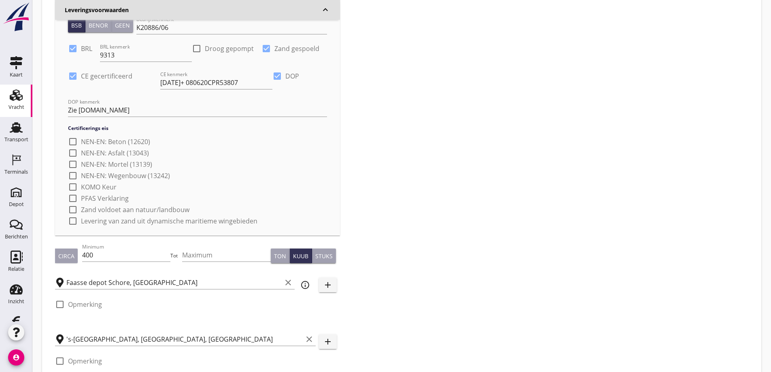
scroll to position [224, 0]
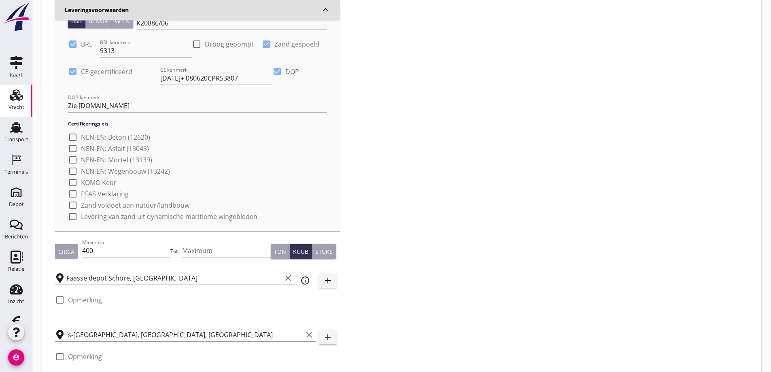
click at [76, 176] on div at bounding box center [73, 183] width 14 height 14
checkbox input "true"
click at [76, 187] on div at bounding box center [73, 194] width 14 height 14
checkbox input "true"
click at [75, 198] on div at bounding box center [73, 205] width 14 height 14
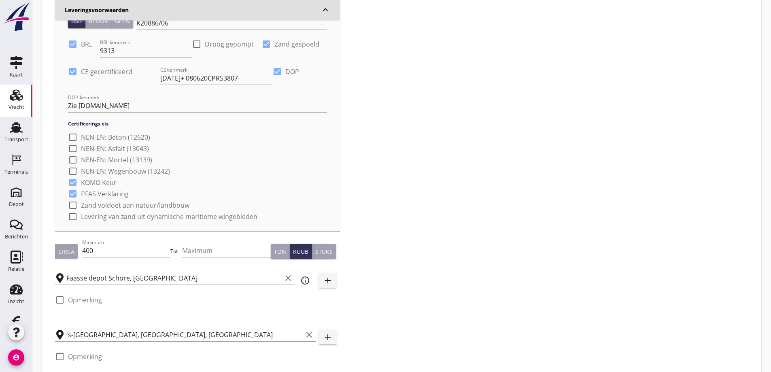
checkbox input "true"
click at [76, 210] on div at bounding box center [73, 217] width 14 height 14
checkbox input "true"
click at [74, 176] on div at bounding box center [73, 183] width 14 height 14
checkbox input "false"
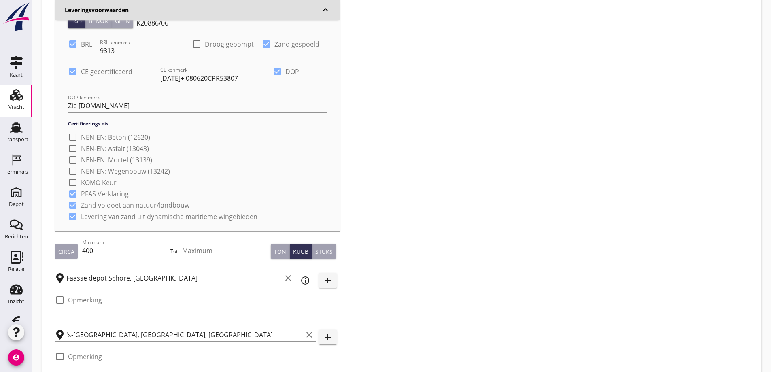
click at [76, 164] on div at bounding box center [73, 171] width 14 height 14
checkbox input "true"
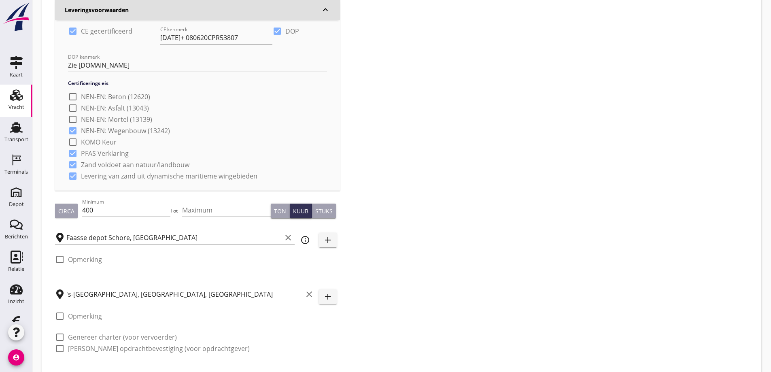
scroll to position [283, 0]
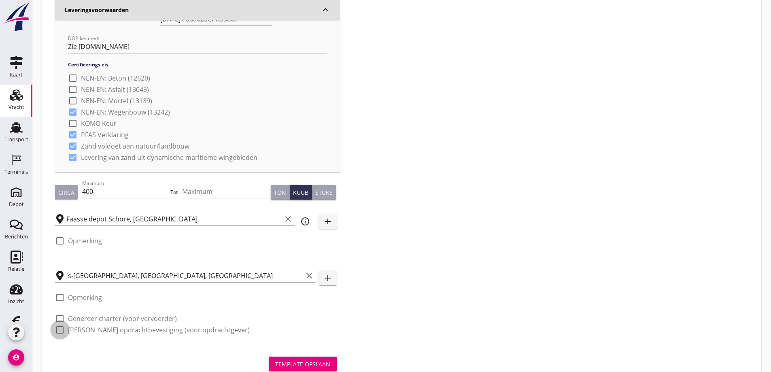
click at [60, 323] on div at bounding box center [60, 330] width 14 height 14
checkbox input "true"
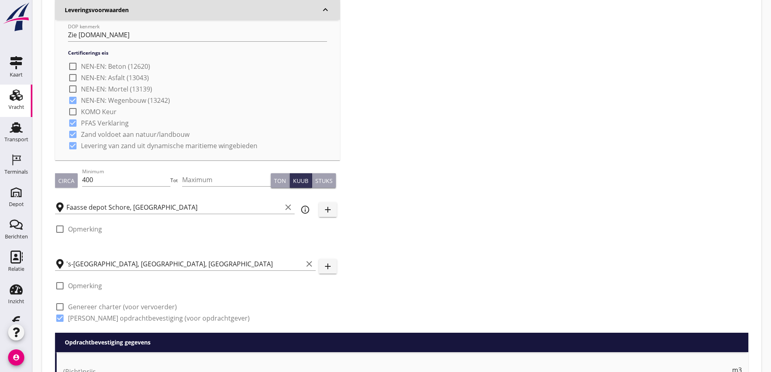
scroll to position [445, 0]
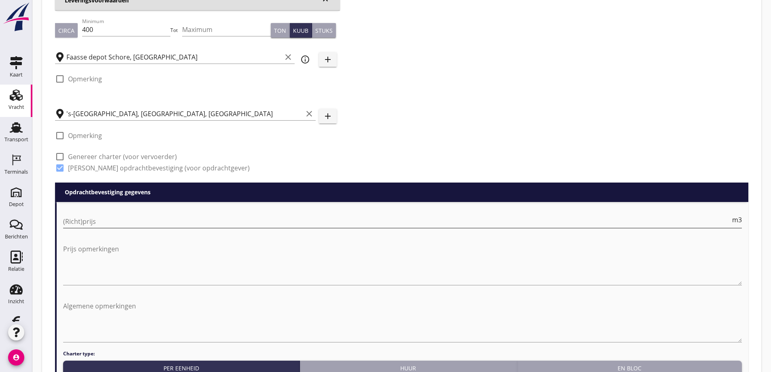
click at [79, 215] on input "(Richt)prijs" at bounding box center [396, 221] width 667 height 13
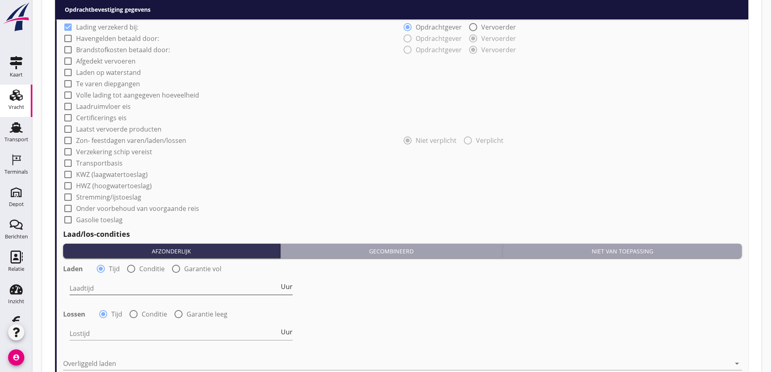
scroll to position [832, 0]
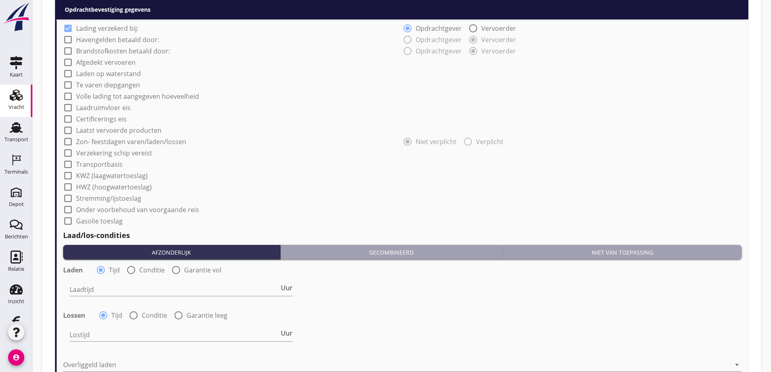
type input "15"
click at [620, 248] on div "Niet van toepassing" at bounding box center [622, 252] width 233 height 8
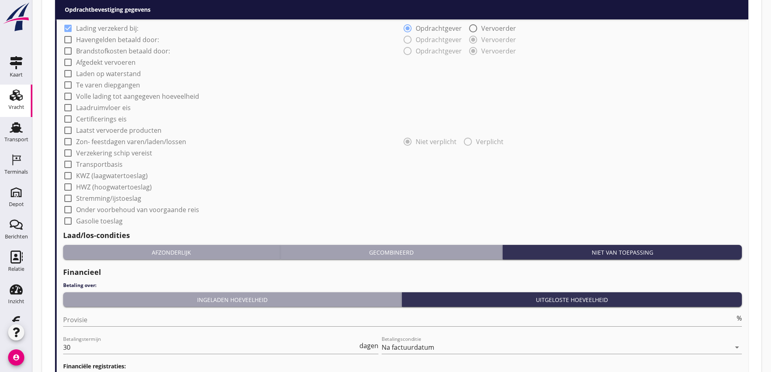
scroll to position [629, 0]
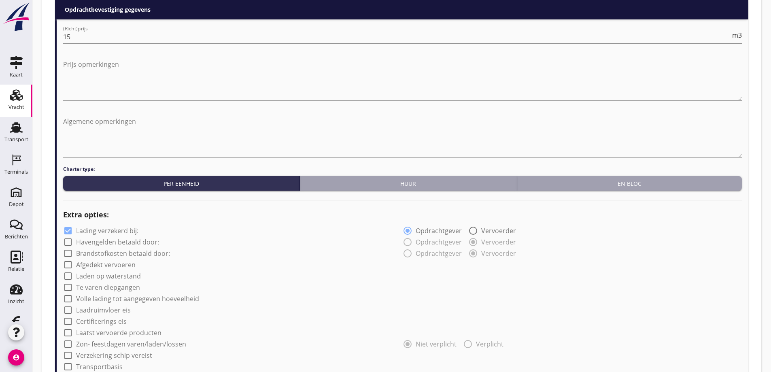
click at [70, 224] on div at bounding box center [68, 231] width 14 height 14
checkbox input "false"
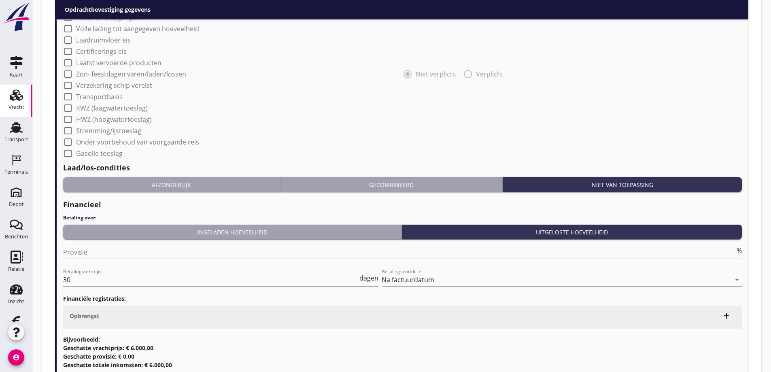
scroll to position [930, 0]
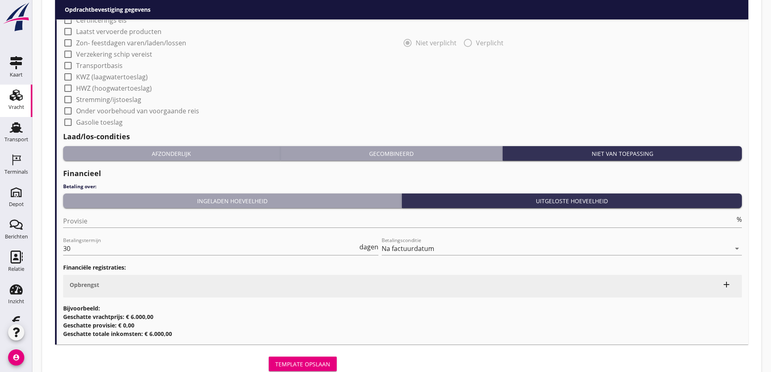
click at [303, 360] on div "Template opslaan" at bounding box center [302, 364] width 55 height 8
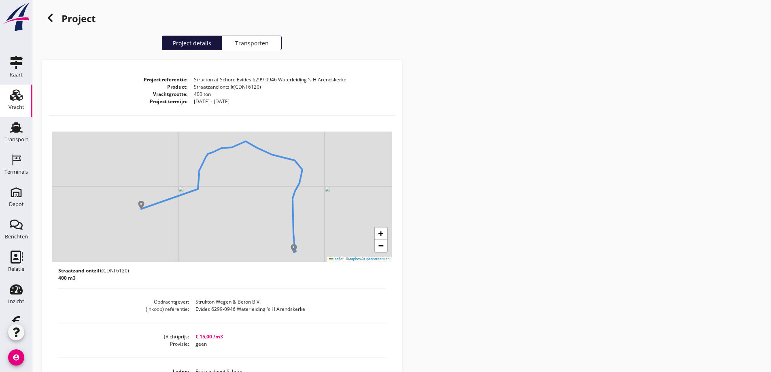
click at [52, 19] on icon at bounding box center [50, 18] width 10 height 10
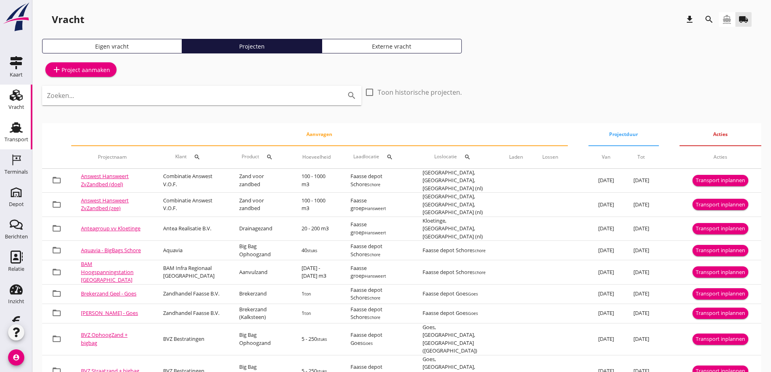
click at [15, 125] on icon "Transport" at bounding box center [16, 127] width 13 height 13
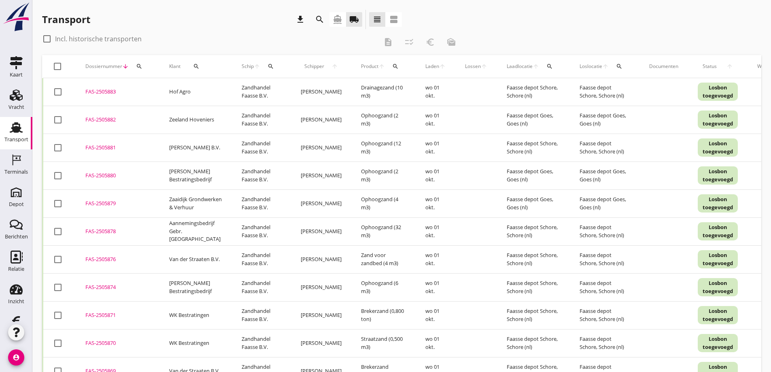
click at [196, 64] on icon "search" at bounding box center [196, 66] width 6 height 6
click at [217, 86] on input "Zoeken op opdrachtgever..." at bounding box center [229, 89] width 84 height 13
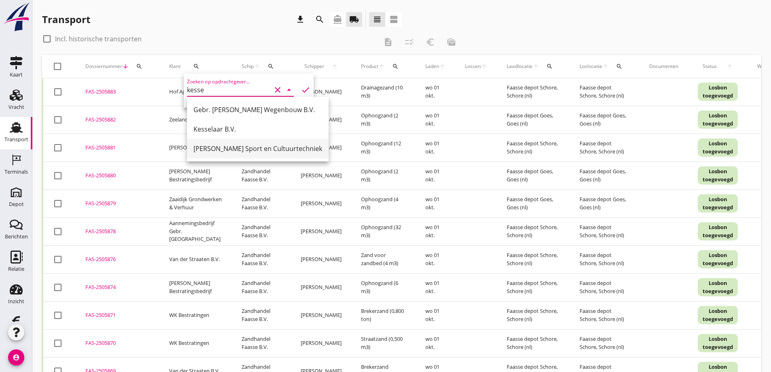
click at [217, 147] on div "Van Kessel Sport en Cultuurtechniek" at bounding box center [257, 149] width 129 height 10
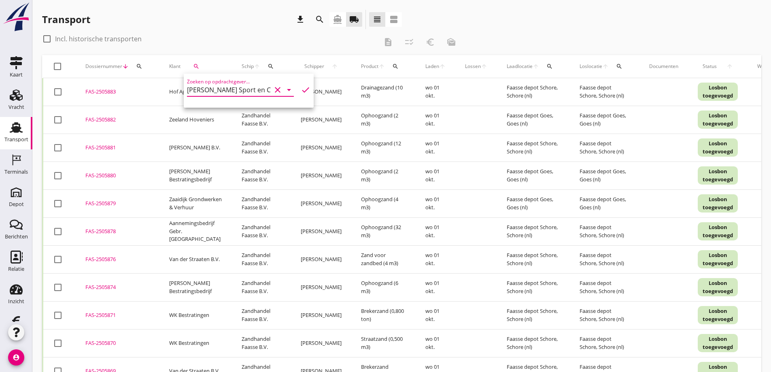
type input "Van Kessel Sport en Cultuurtechniek"
click at [301, 89] on icon "check" at bounding box center [306, 90] width 10 height 10
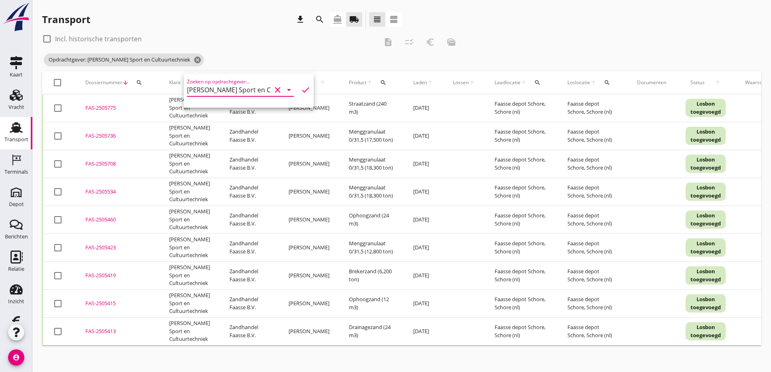
click at [266, 40] on div "check_box_outline_blank Incl. historische transporten" at bounding box center [210, 38] width 336 height 13
click at [103, 106] on div "FAS-2505775" at bounding box center [117, 108] width 64 height 8
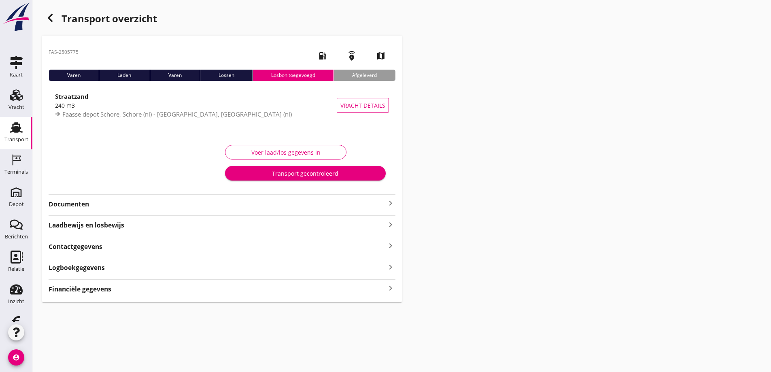
click at [85, 205] on strong "Documenten" at bounding box center [217, 204] width 337 height 9
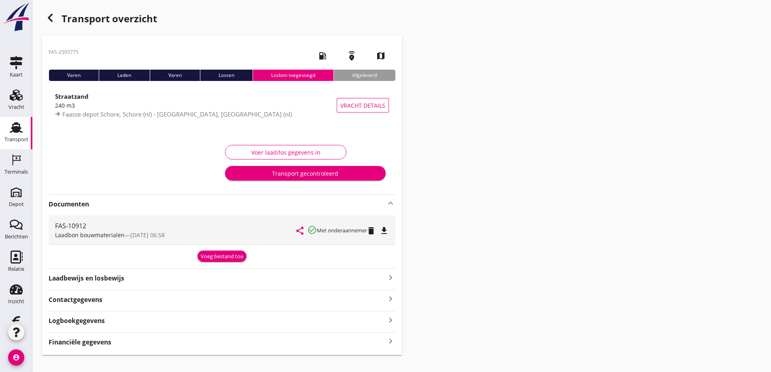
click at [385, 229] on icon "file_download" at bounding box center [384, 231] width 10 height 10
click at [51, 16] on use "button" at bounding box center [50, 18] width 5 height 8
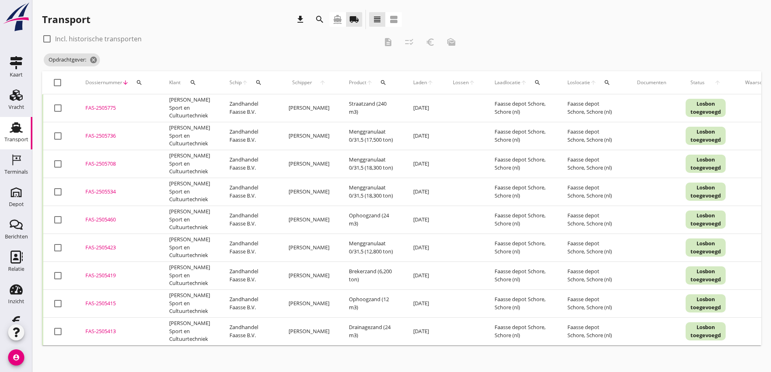
click at [60, 166] on div at bounding box center [58, 164] width 14 height 14
click at [58, 163] on div at bounding box center [58, 164] width 14 height 14
click at [55, 162] on div at bounding box center [58, 164] width 14 height 14
checkbox input "true"
click at [56, 109] on div at bounding box center [58, 108] width 14 height 14
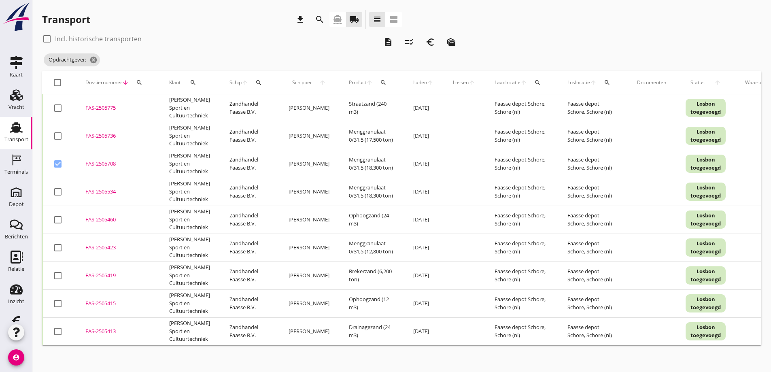
click at [57, 137] on div at bounding box center [58, 136] width 14 height 14
click at [56, 134] on div at bounding box center [58, 136] width 14 height 14
checkbox input "true"
checkbox input "false"
click at [388, 40] on icon "description" at bounding box center [388, 42] width 10 height 10
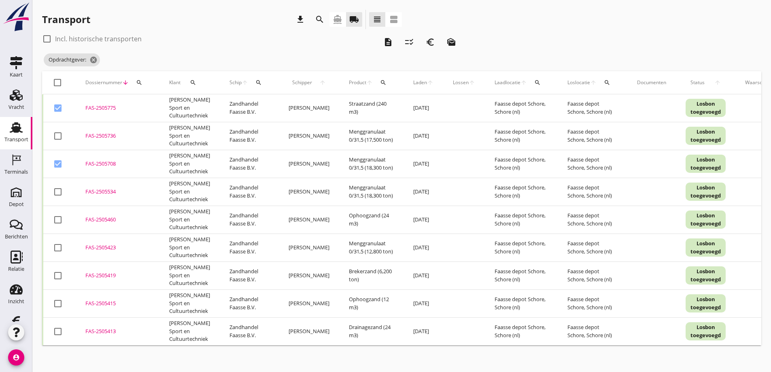
click at [59, 135] on div at bounding box center [58, 136] width 14 height 14
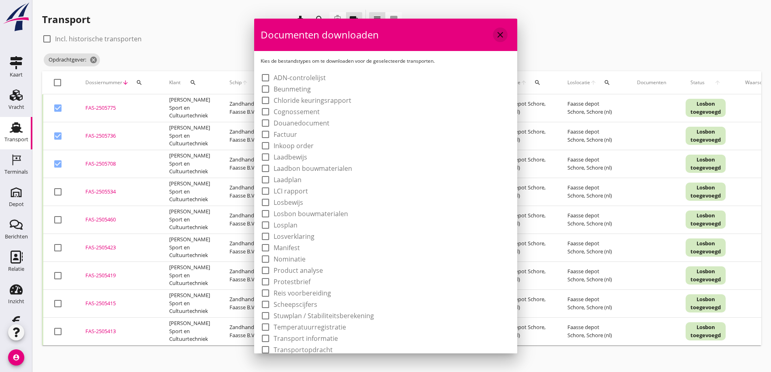
click at [495, 33] on icon "close" at bounding box center [500, 35] width 10 height 10
click at [544, 30] on div "Transport download search directions_boat local_shipping view_headline view_age…" at bounding box center [401, 21] width 719 height 23
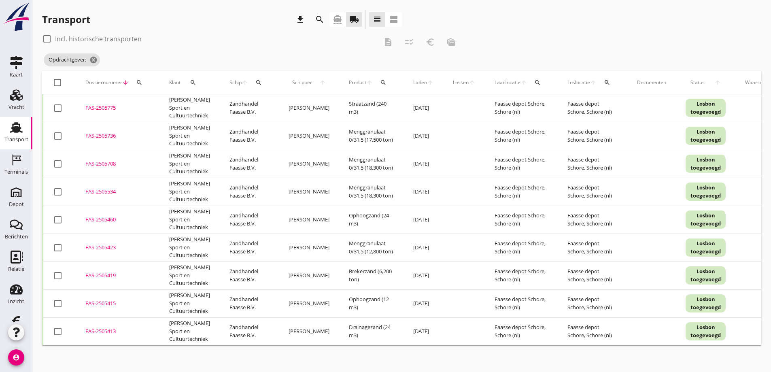
checkbox input "false"
click at [59, 108] on div at bounding box center [58, 108] width 14 height 14
click at [172, 48] on div "check_box_outline_blank Incl. historische transporten description checklist_rtl…" at bounding box center [252, 41] width 420 height 19
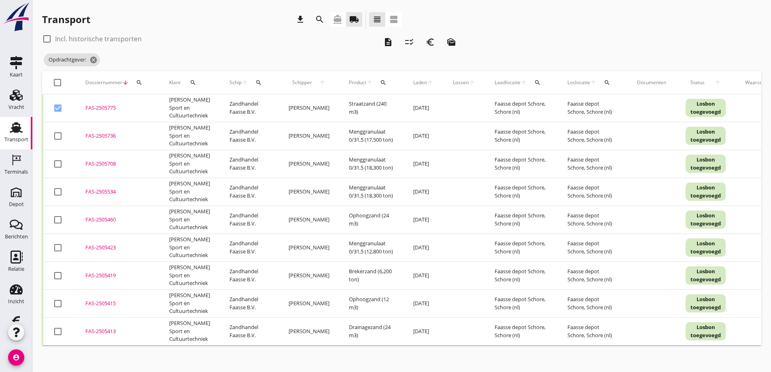
checkbox input "true"
click at [56, 137] on div at bounding box center [58, 136] width 14 height 14
click at [59, 165] on div at bounding box center [58, 164] width 14 height 14
click at [58, 164] on div at bounding box center [58, 164] width 14 height 14
checkbox input "true"
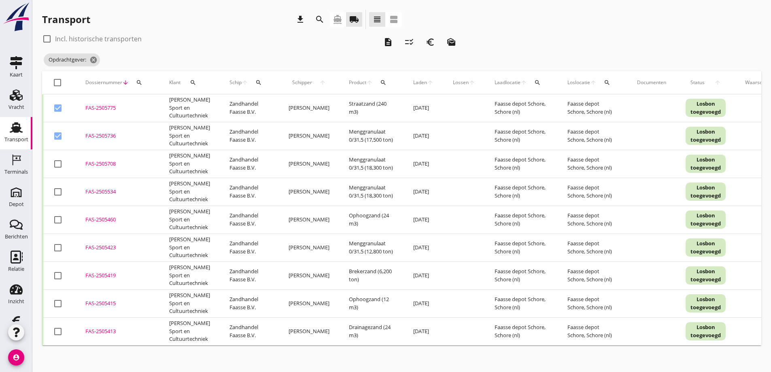
click at [58, 163] on div at bounding box center [58, 164] width 14 height 14
checkbox input "true"
click at [387, 41] on icon "description" at bounding box center [388, 42] width 10 height 10
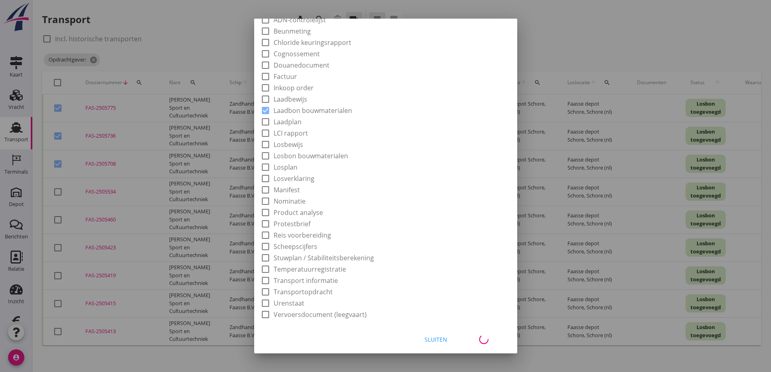
checkbox input "false"
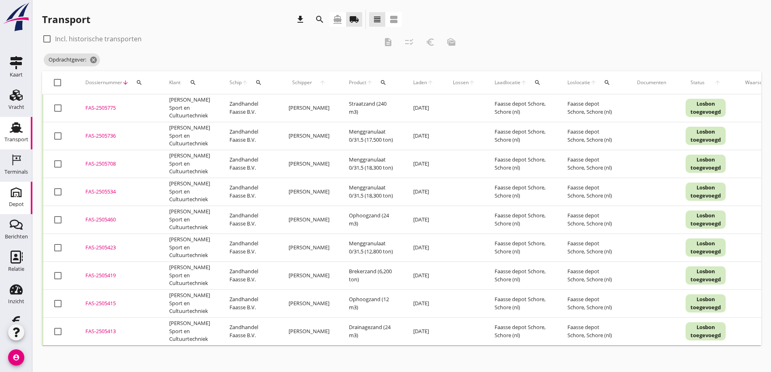
click at [13, 200] on div "Depot" at bounding box center [16, 204] width 15 height 11
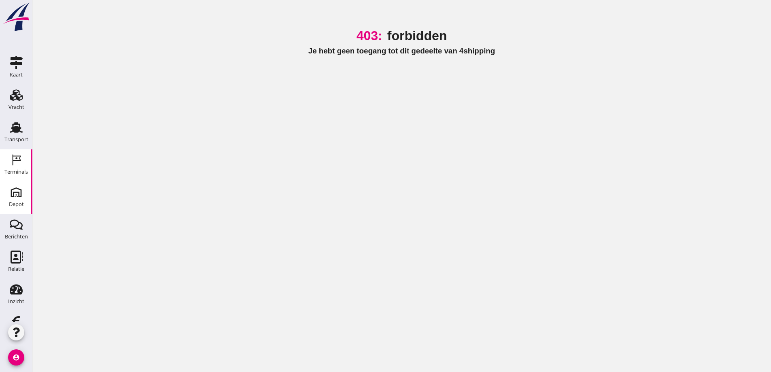
click at [13, 161] on use at bounding box center [17, 159] width 8 height 11
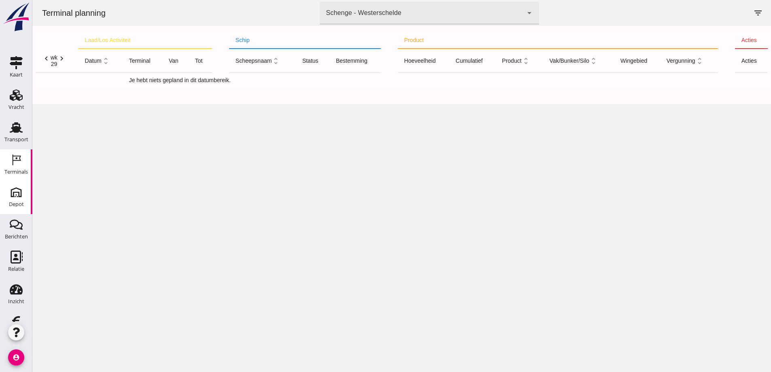
click at [13, 193] on use at bounding box center [16, 192] width 13 height 13
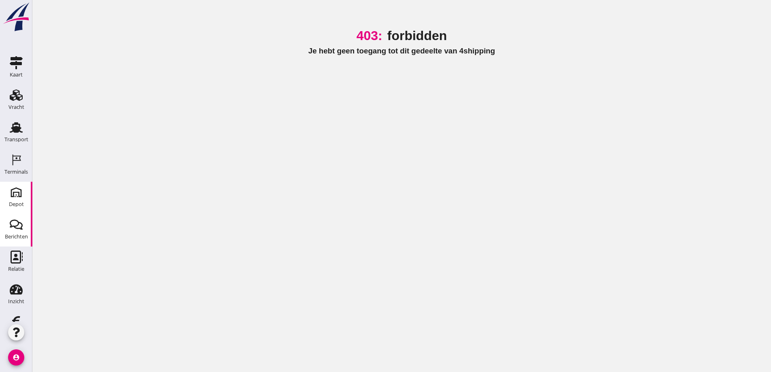
click at [10, 226] on use at bounding box center [16, 224] width 13 height 10
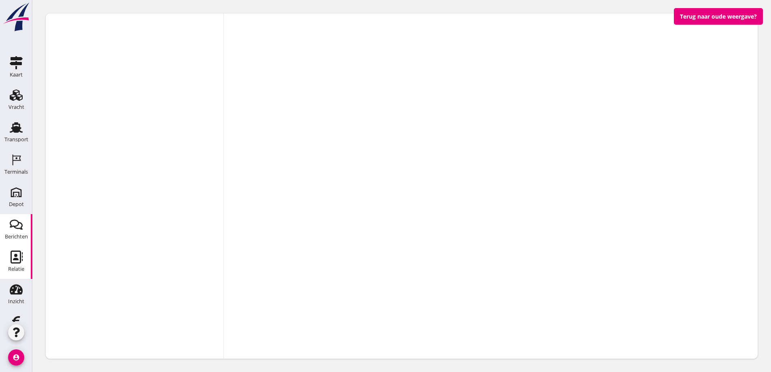
click at [11, 257] on icon "Relatie" at bounding box center [16, 257] width 13 height 13
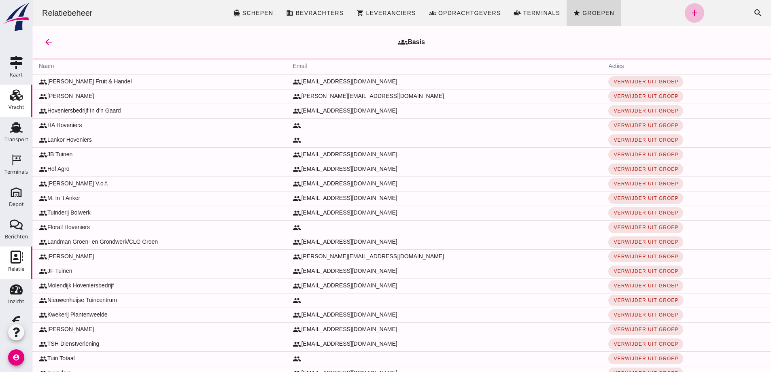
click at [11, 98] on icon "Vracht" at bounding box center [16, 95] width 13 height 13
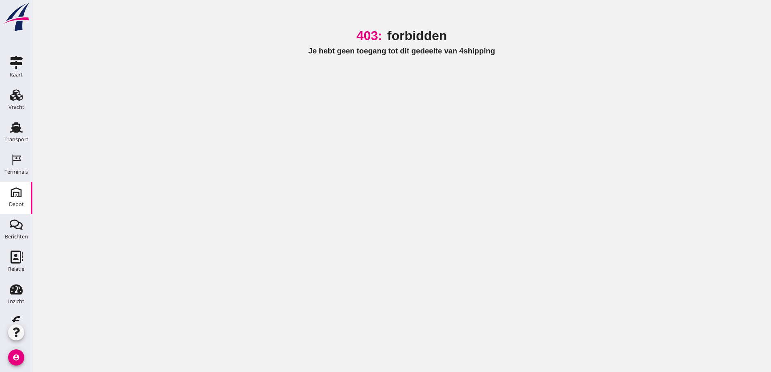
click at [15, 205] on div "Depot" at bounding box center [16, 204] width 15 height 5
click at [12, 204] on div "Depot" at bounding box center [16, 204] width 15 height 5
click at [11, 224] on icon "Berichten" at bounding box center [16, 224] width 13 height 13
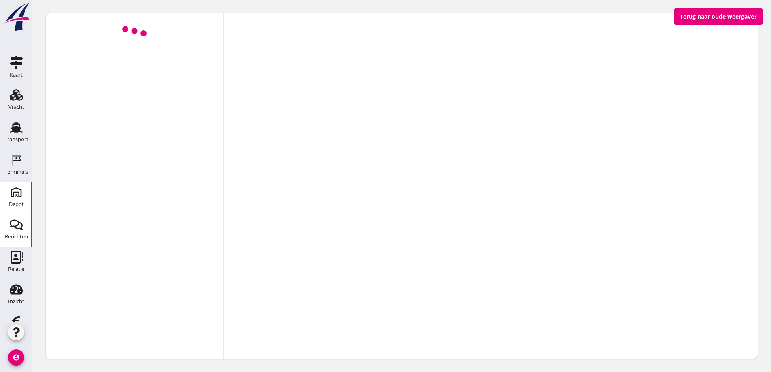
click at [14, 200] on div "Depot" at bounding box center [16, 204] width 15 height 11
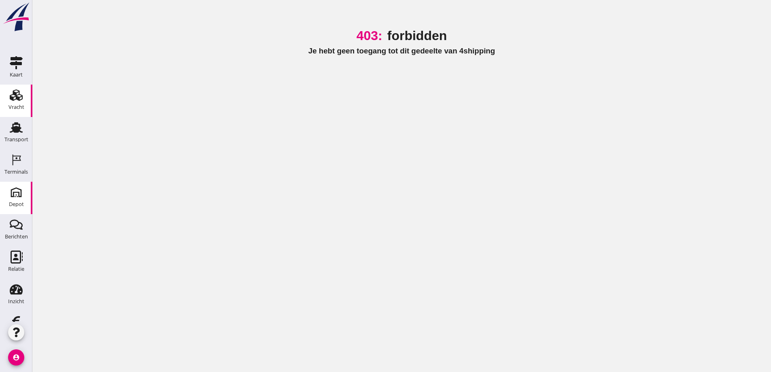
click at [11, 96] on icon "Vracht" at bounding box center [16, 95] width 13 height 13
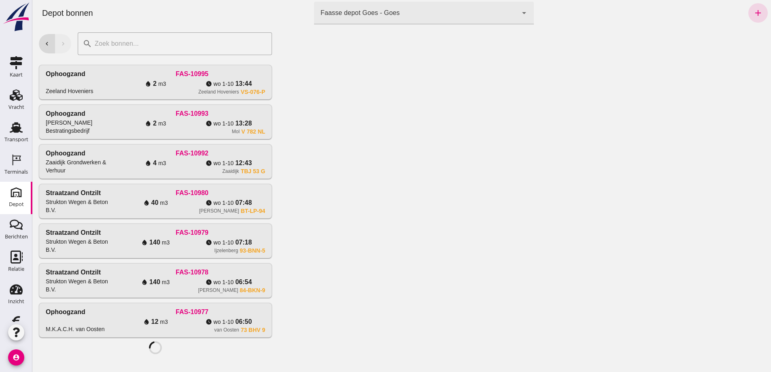
click at [522, 13] on icon "arrow_drop_down" at bounding box center [524, 13] width 10 height 10
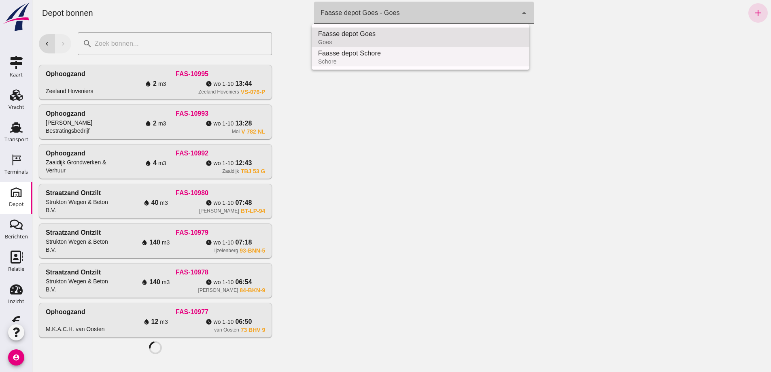
click at [409, 53] on div "Faasse depot Schore" at bounding box center [420, 54] width 205 height 10
type input "da4e762a-ddf1-4556-b2ca-bcf6277de398"
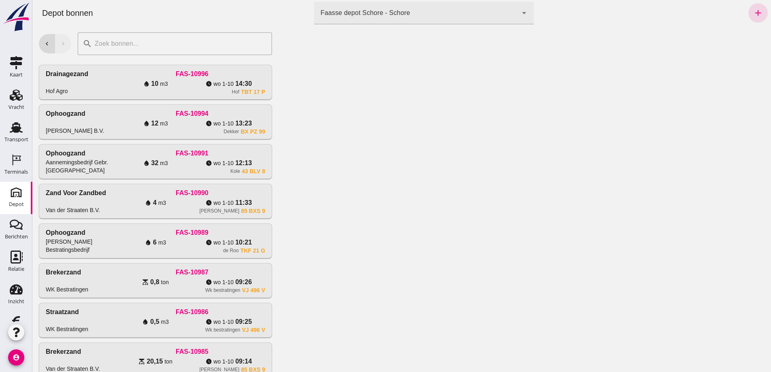
click at [506, 116] on div at bounding box center [524, 199] width 493 height 346
